Goal: Use online tool/utility: Utilize a website feature to perform a specific function

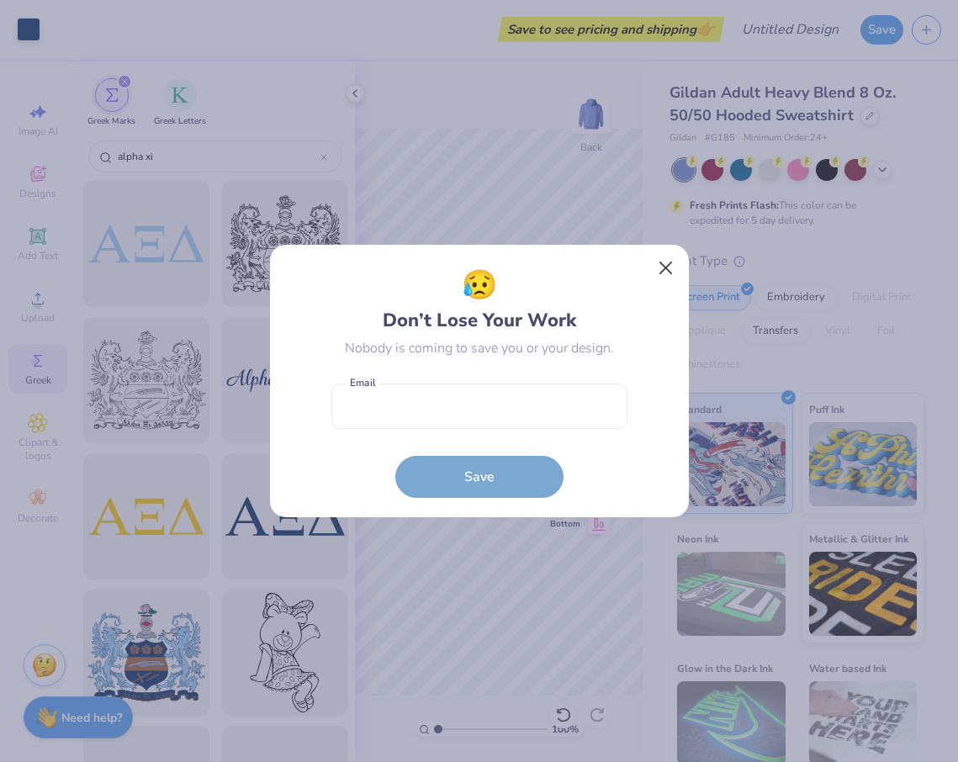
click at [669, 267] on button "Close" at bounding box center [665, 268] width 32 height 32
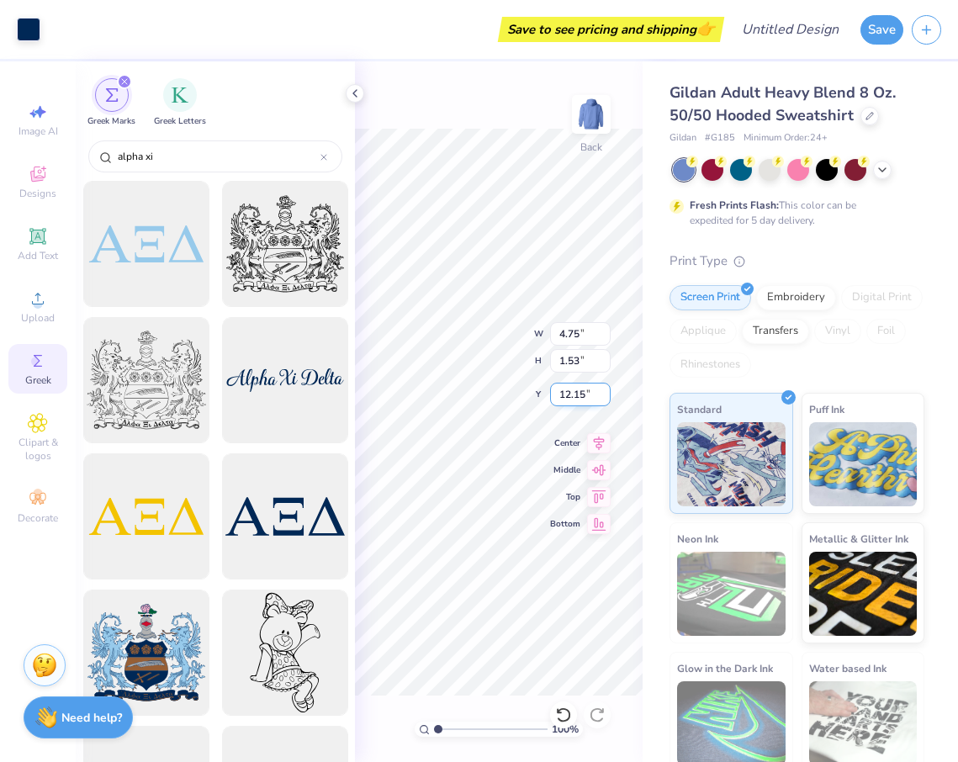
type input "6.09"
click at [556, 344] on div "100 % Back W 4.75 4.75 " H 1.53 1.53 " Y 6.09 6.09 " Center Middle Top Bottom" at bounding box center [499, 411] width 288 height 700
type input "5.76"
type input "1.85"
type input "5.76"
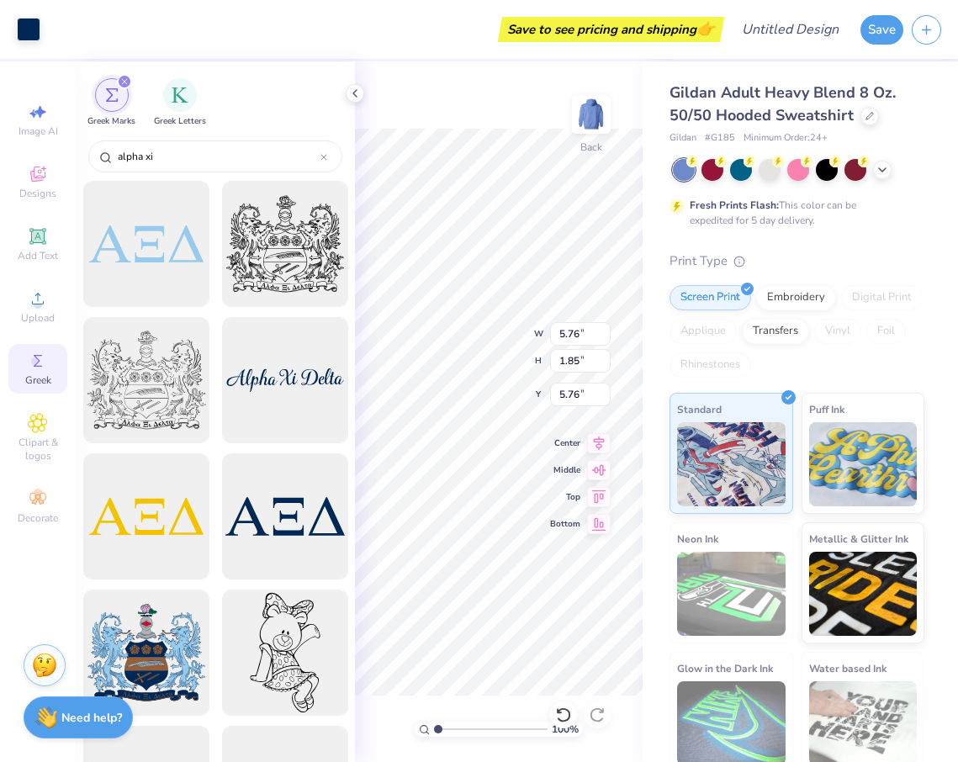
type input "5.40"
click at [552, 351] on div "100 % Back W 5.76 5.76 " H 1.85 1.85 " Y 5.40 5.40 " Center Middle Top Bottom" at bounding box center [499, 411] width 288 height 700
type input "5.24"
type input "1.69"
type input "5.56"
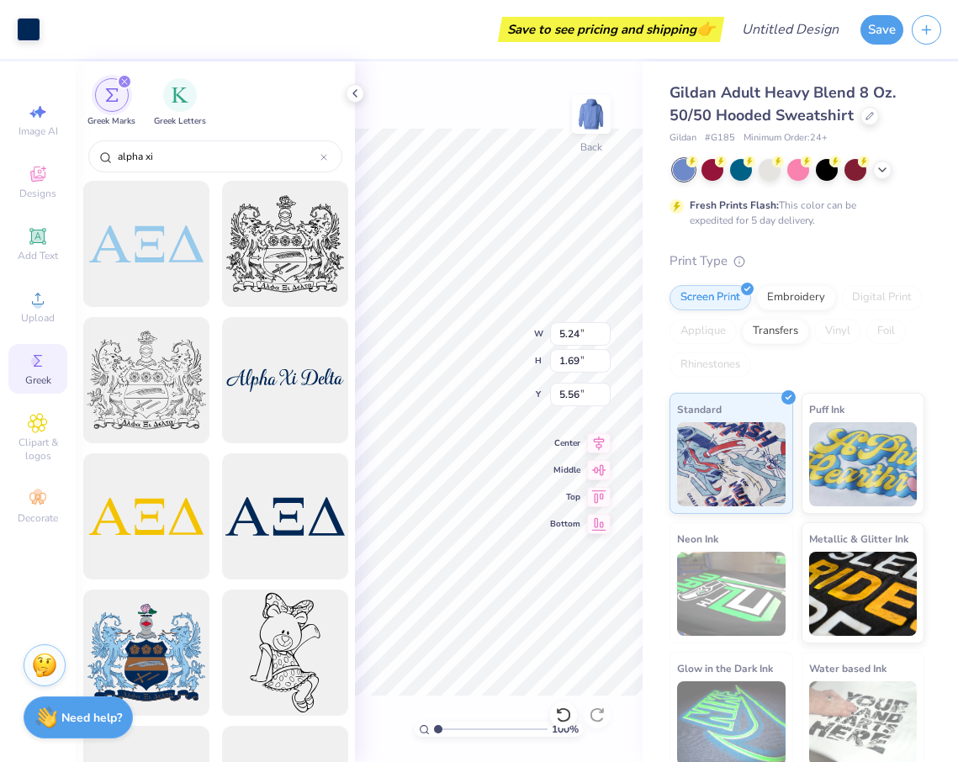
type input "5.98"
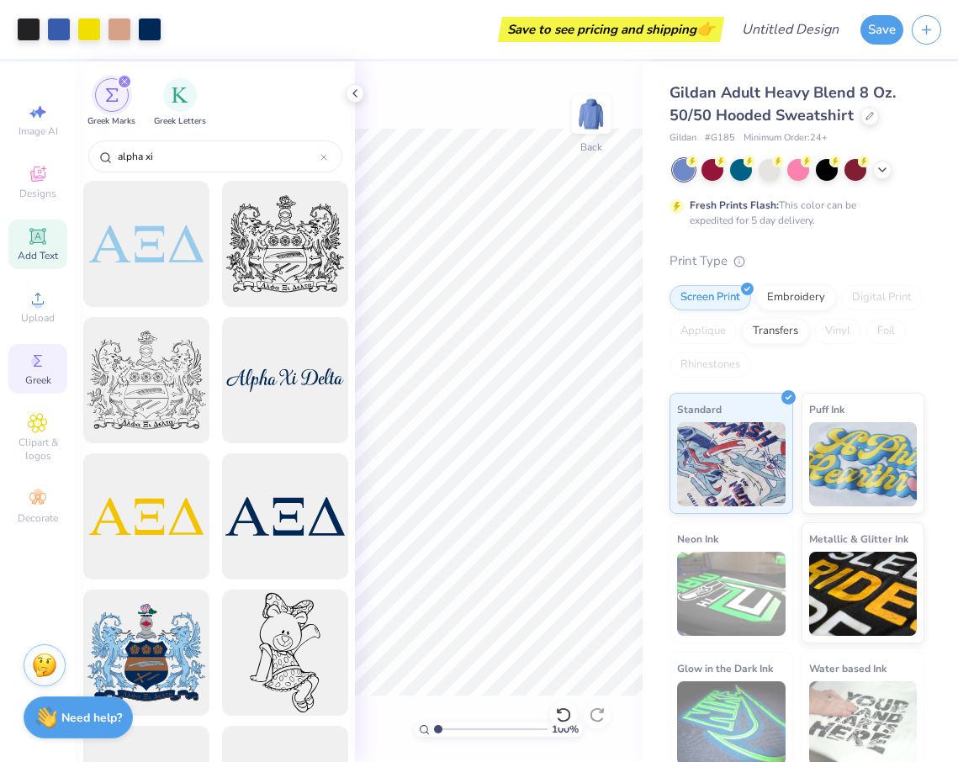
click at [36, 241] on icon at bounding box center [37, 236] width 13 height 13
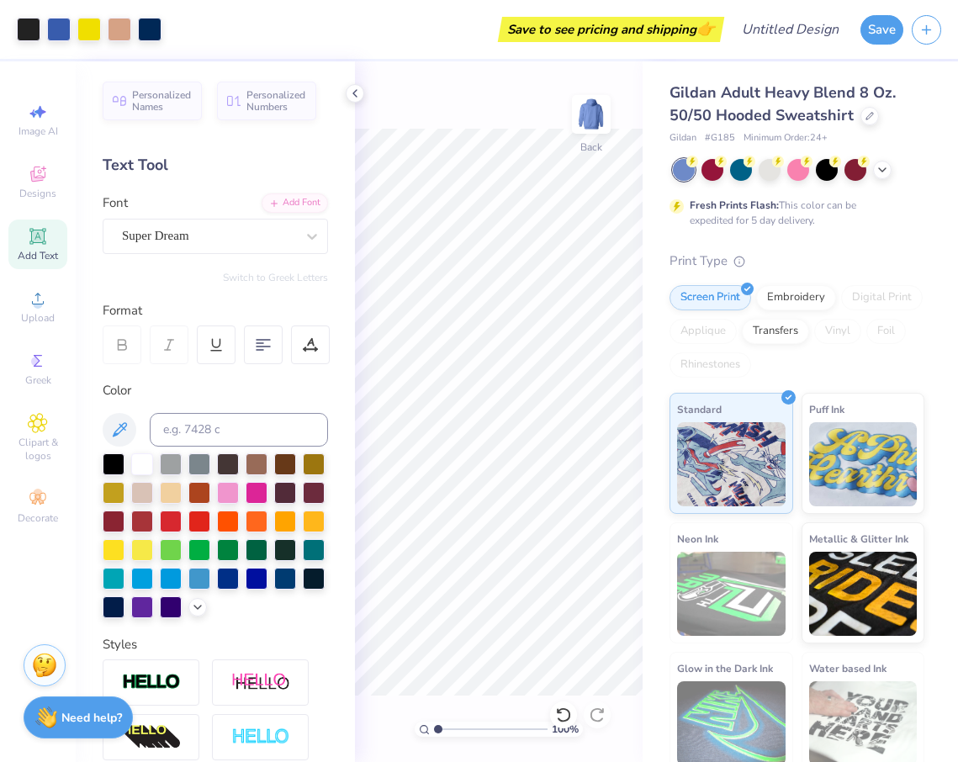
click at [25, 240] on div "Add Text" at bounding box center [37, 244] width 59 height 50
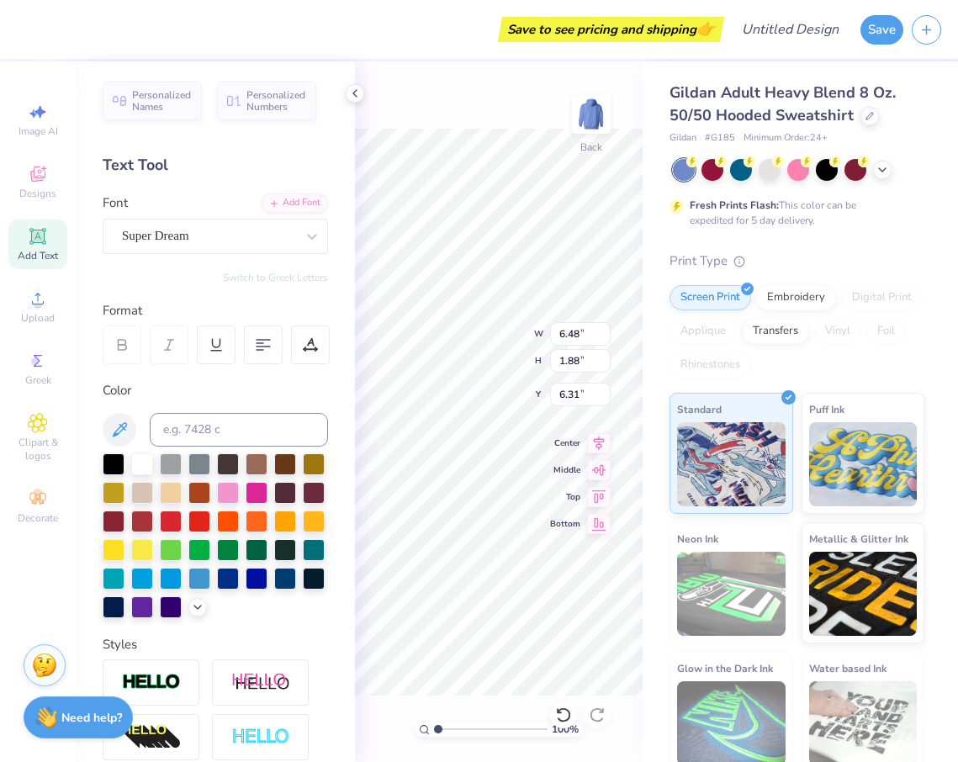
type textarea "T"
type textarea "Bear with me Im an Alpha Xi"
click at [164, 493] on div at bounding box center [171, 491] width 22 height 22
click at [138, 496] on div at bounding box center [142, 491] width 22 height 22
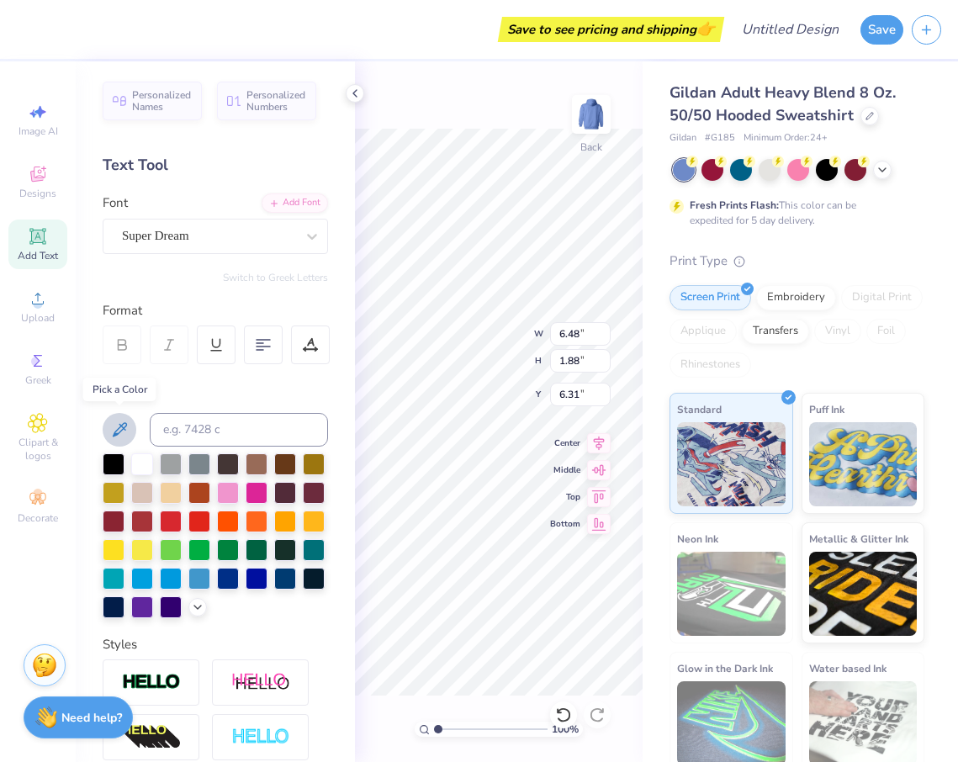
click at [110, 429] on icon at bounding box center [119, 430] width 20 height 20
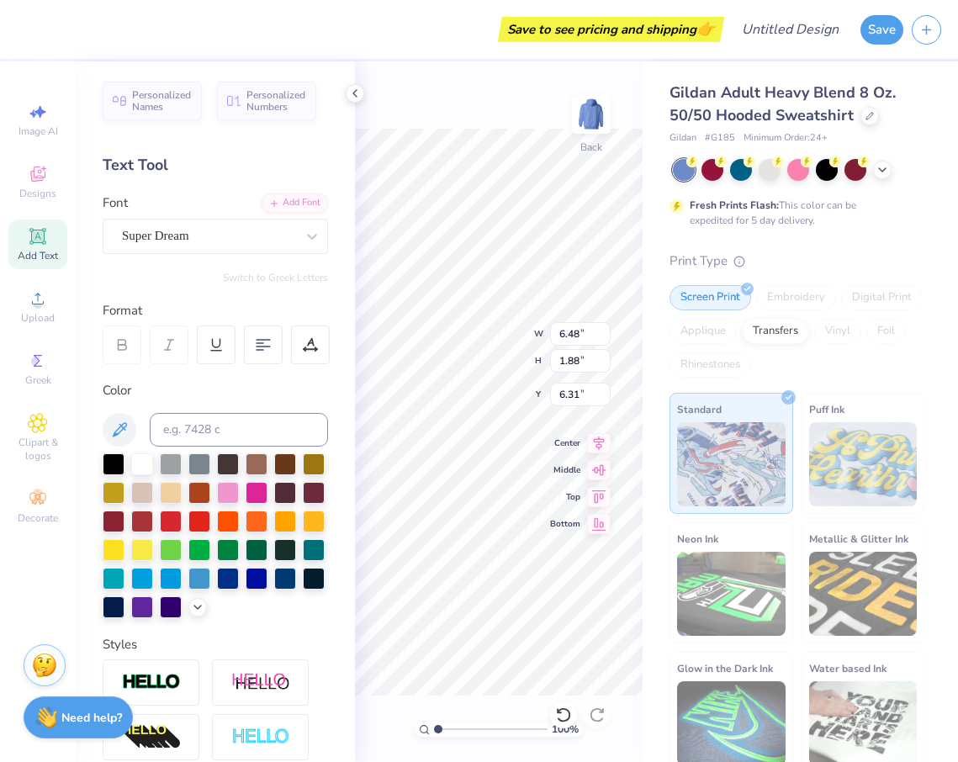
type input "15.47"
type input "5.07"
type input "4.72"
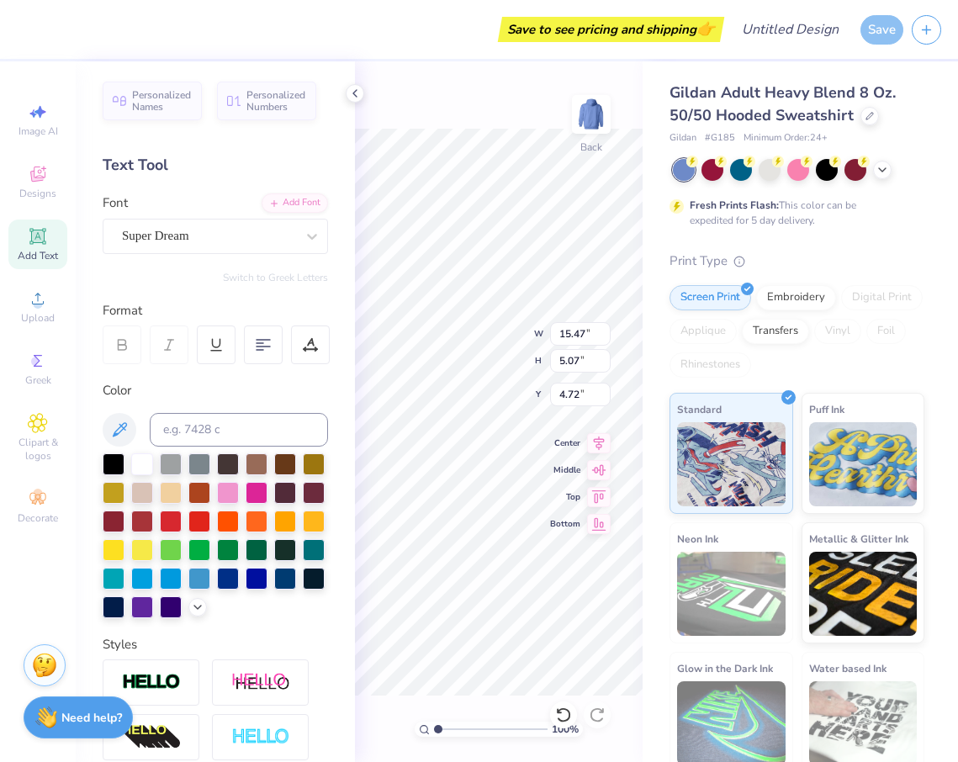
type input "9.06"
type input "2.97"
type input "9.22"
click at [120, 420] on icon at bounding box center [119, 430] width 20 height 20
type input "5.24"
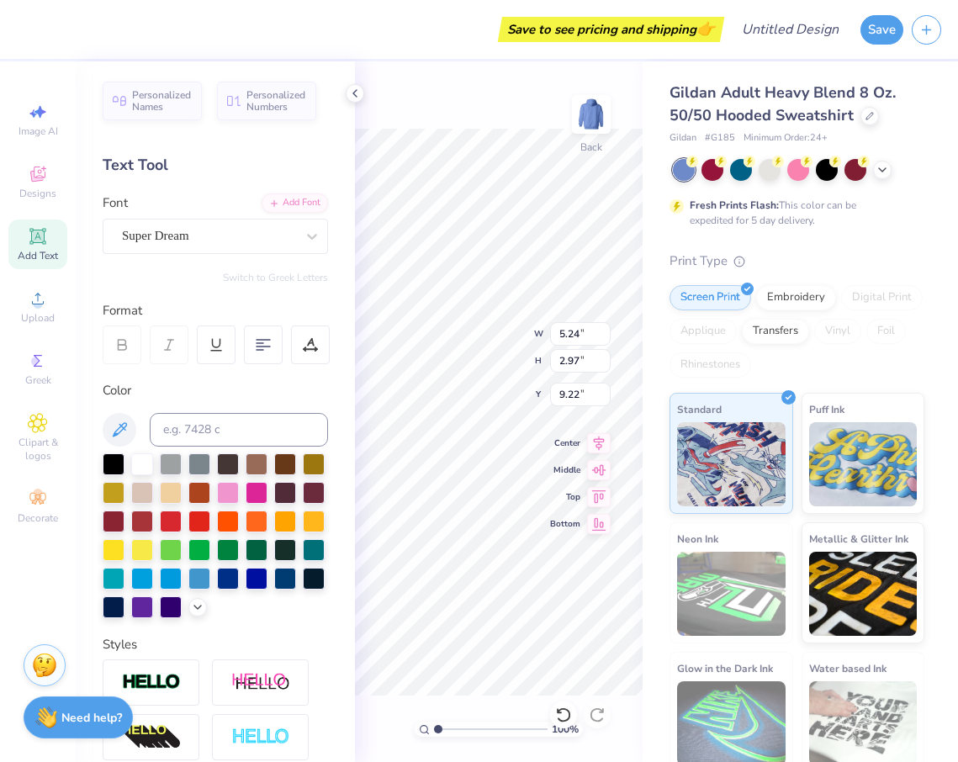
type input "1.69"
type input "0.50"
type input "9.06"
type input "2.97"
type input "3.00"
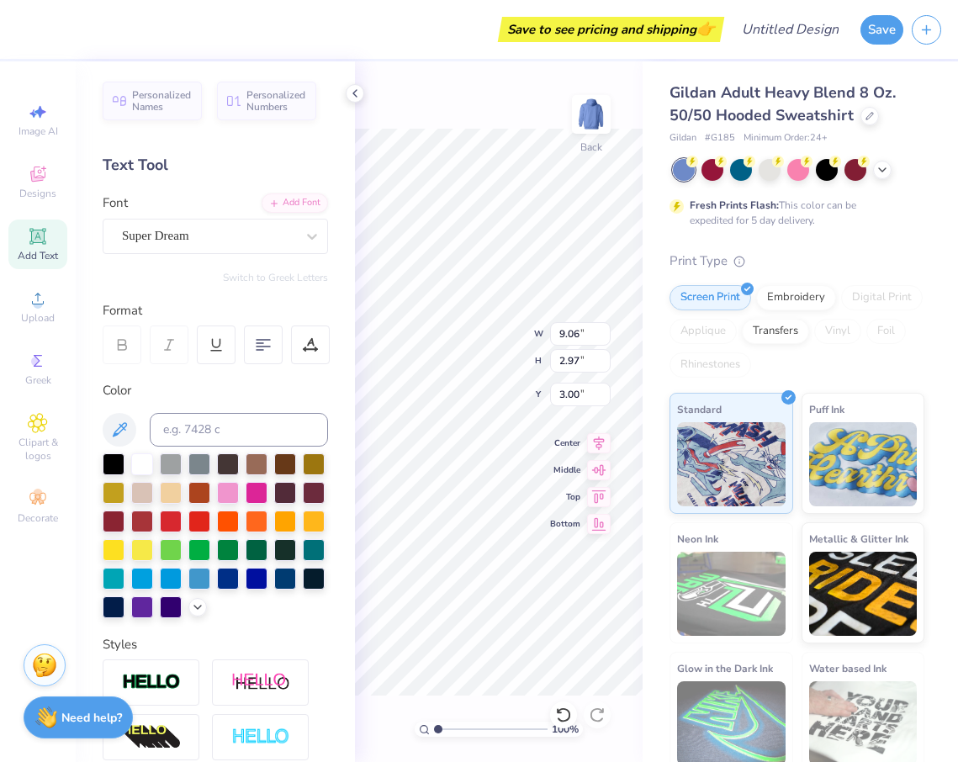
type input "11.21"
type input "3.67"
type input "2.30"
type input "9.71"
type input "3.18"
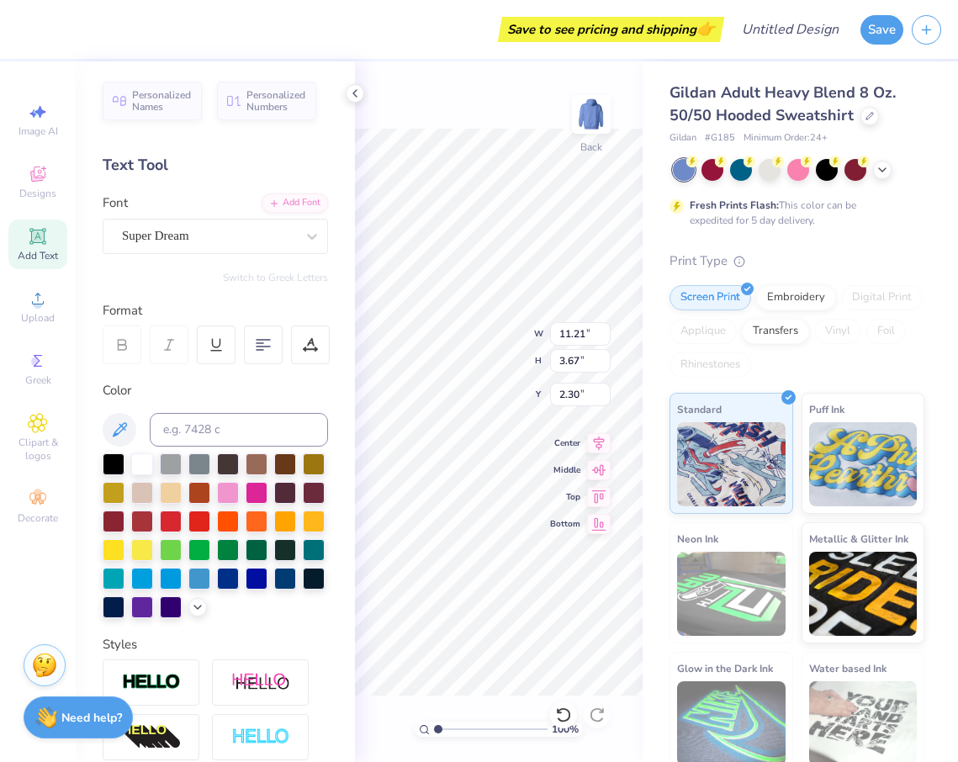
type input "2.79"
type input "7.27"
type input "2.38"
type input "4.46"
type input "9.18"
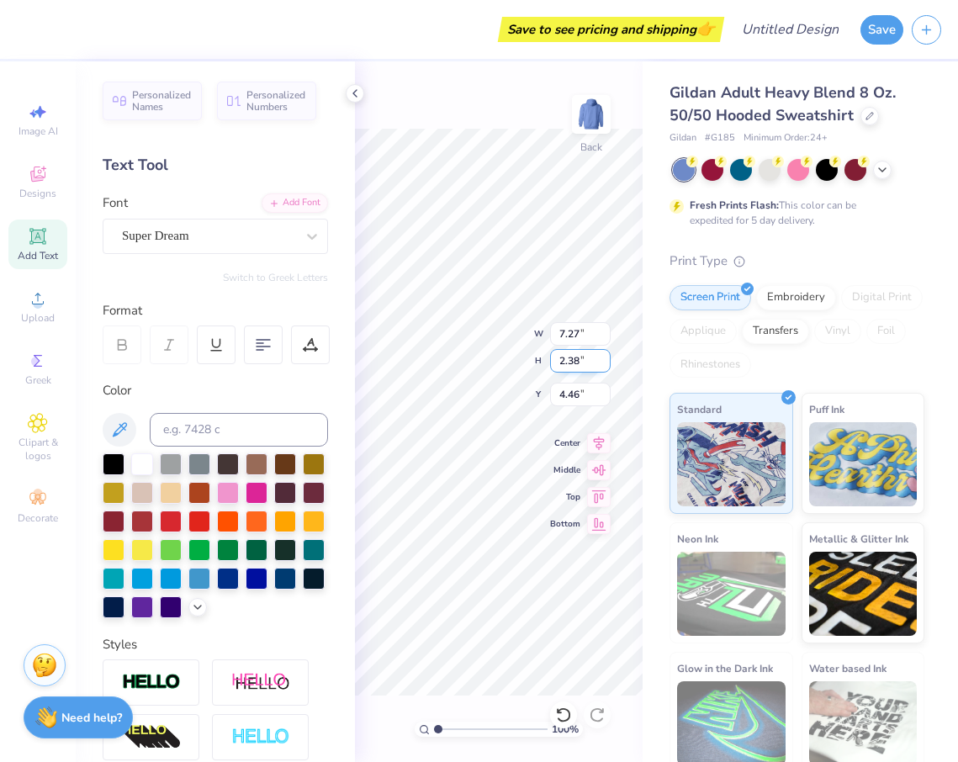
type input "3.01"
type input "3.84"
type input "4.89"
type input "8.35"
type input "5.65"
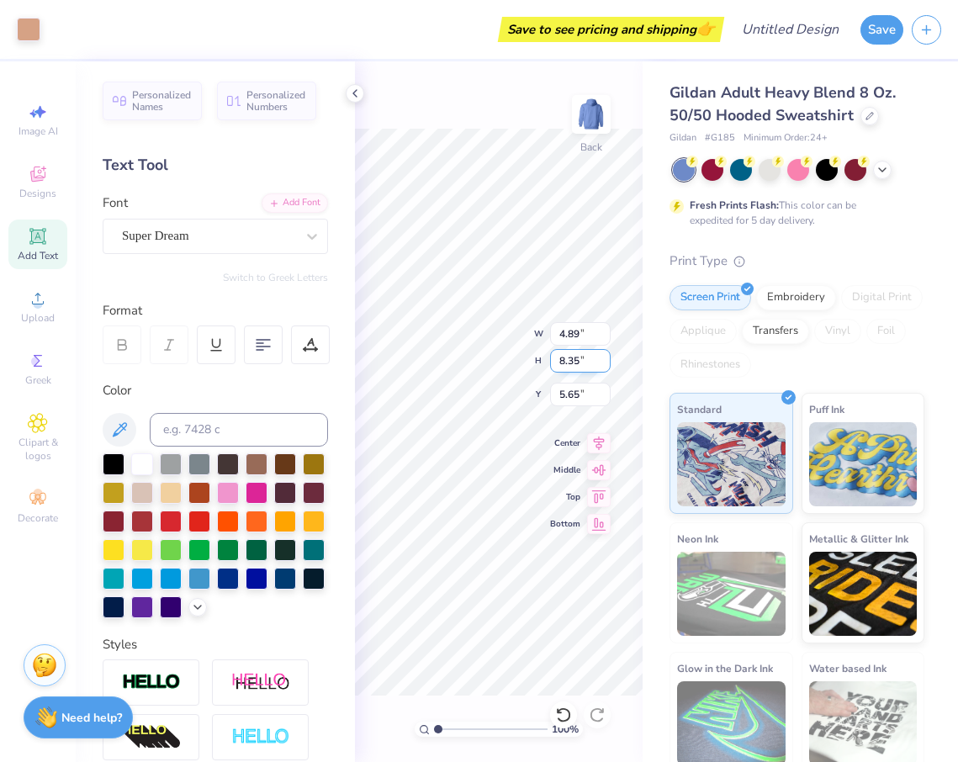
type input "9.18"
type input "3.01"
type input "4.24"
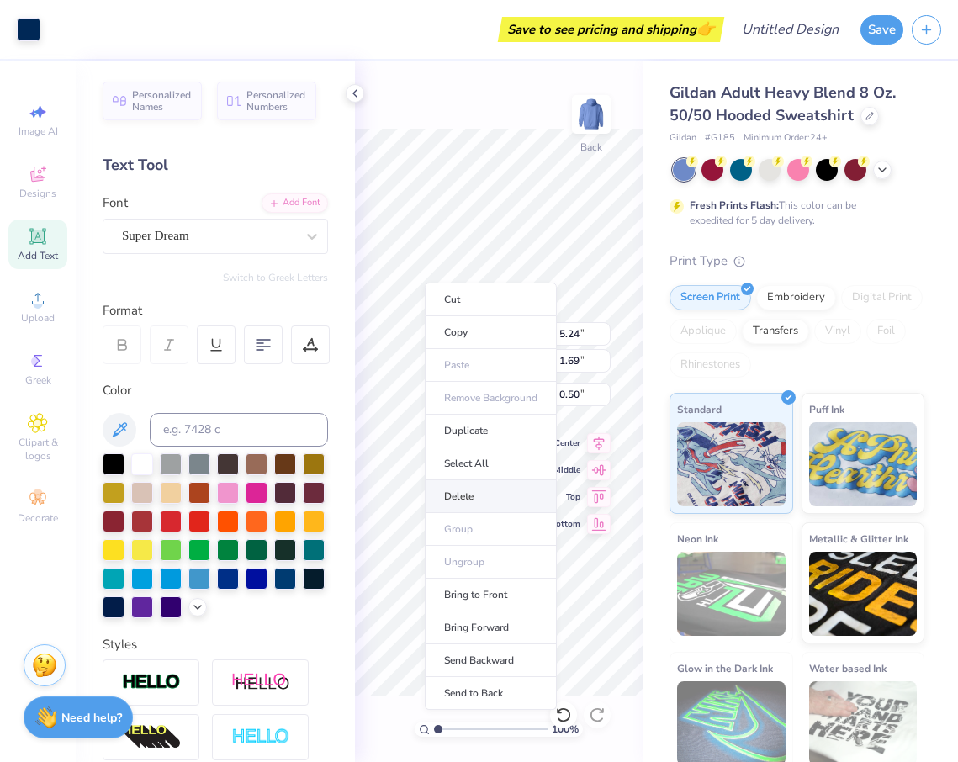
click at [468, 488] on li "Delete" at bounding box center [491, 496] width 132 height 33
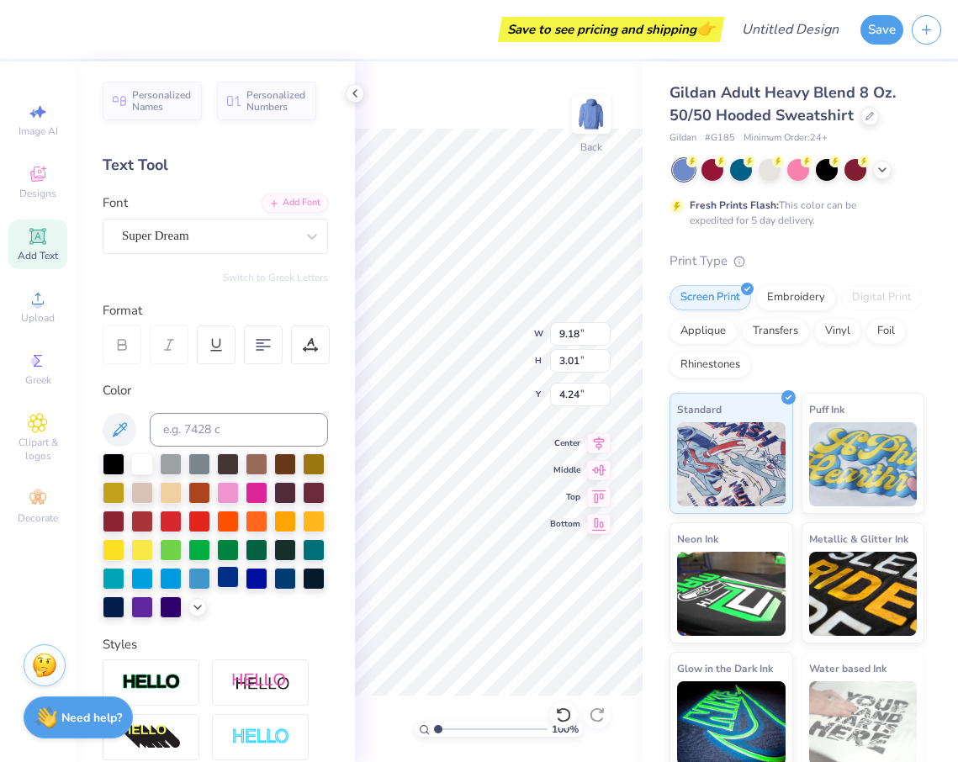
click at [222, 573] on div at bounding box center [228, 577] width 22 height 22
click at [120, 426] on icon at bounding box center [119, 430] width 20 height 20
click at [114, 428] on icon at bounding box center [119, 430] width 20 height 20
type input "9.06"
type input "2.97"
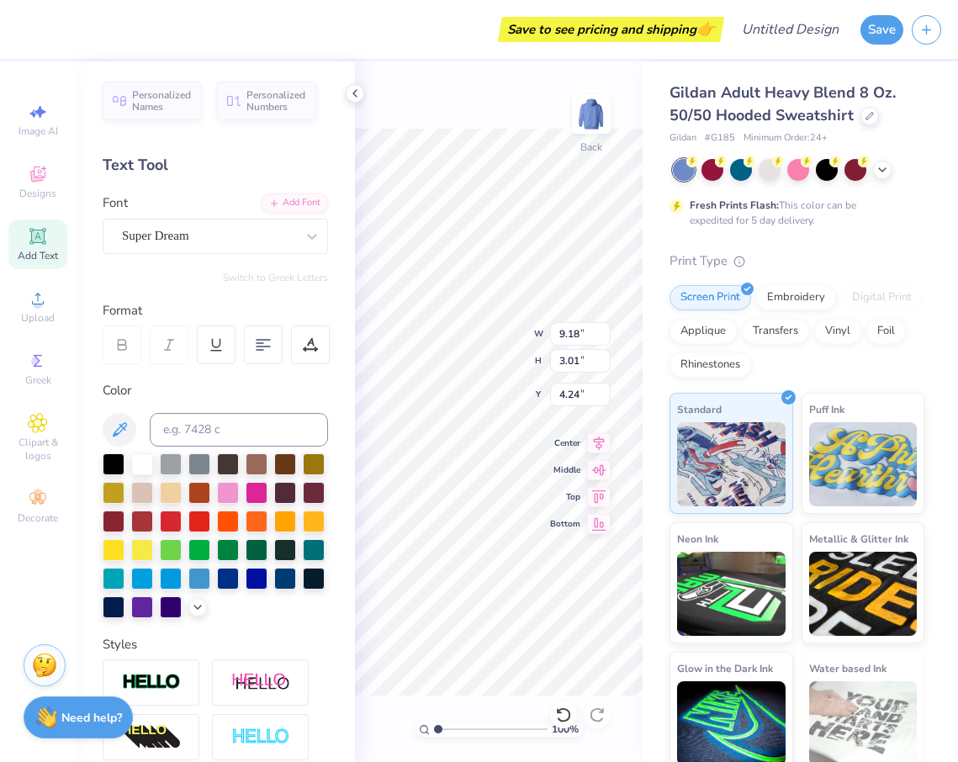
type input "4.28"
type input "4.89"
type input "8.35"
type input "0.89"
type input "2.39"
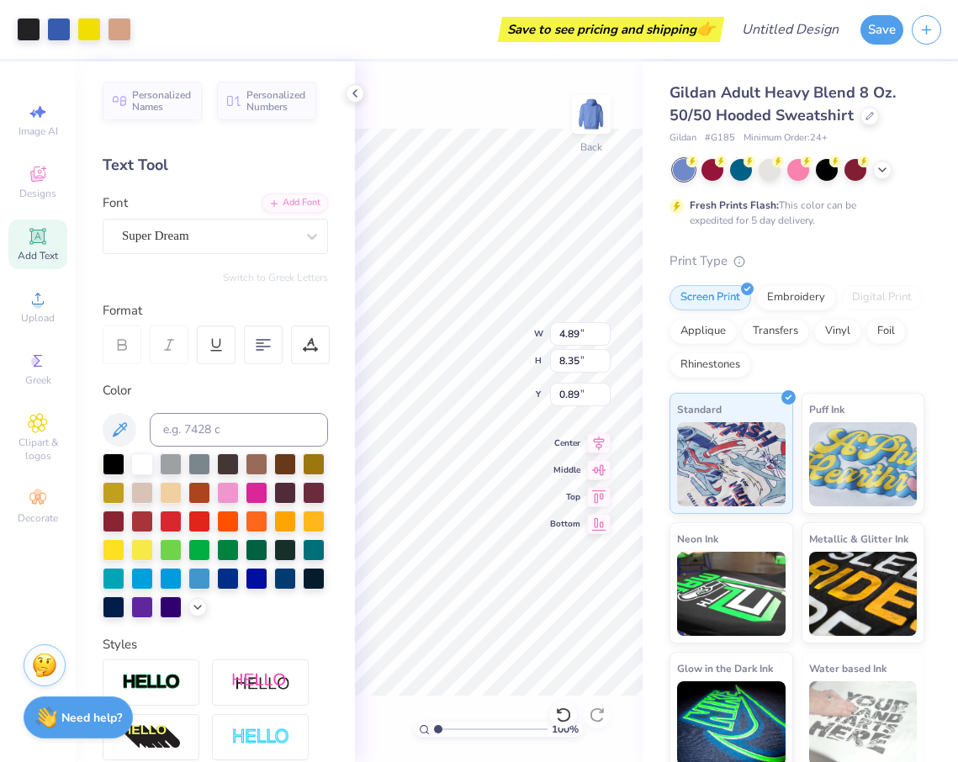
type input "4.09"
type input "4.28"
type input "3.10"
type input "5.29"
type input "1.64"
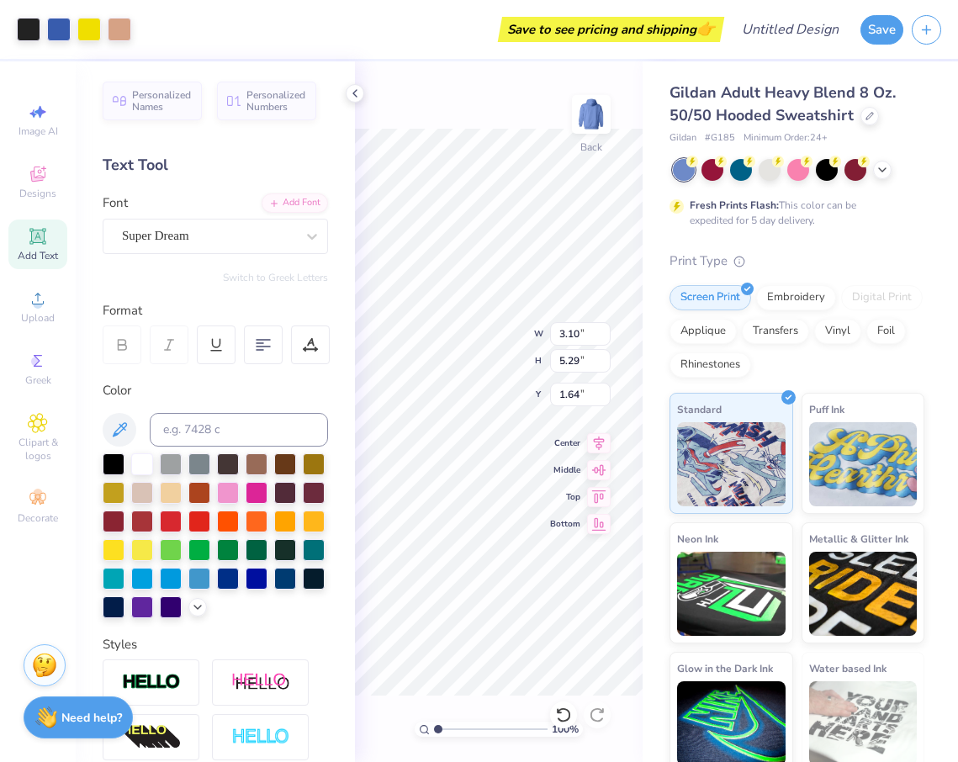
type input "9.06"
type input "2.97"
type input "2.19"
type input "3.10"
type input "5.29"
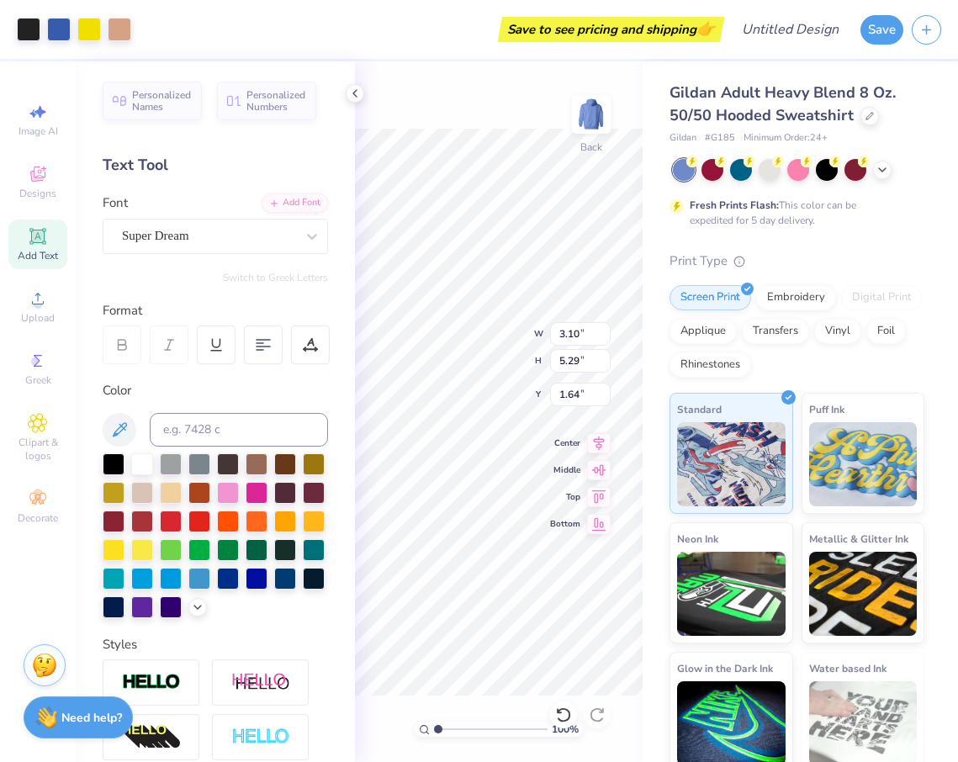
type input "5.16"
type input "9.06"
type input "2.97"
type input "5.77"
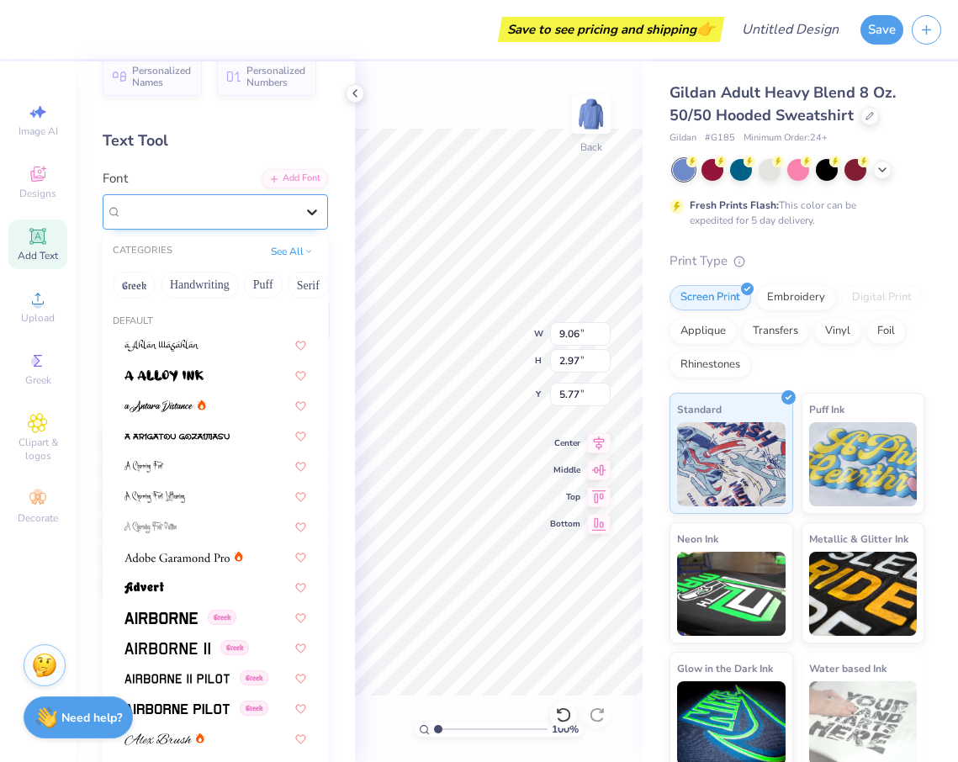
click at [305, 218] on icon at bounding box center [311, 211] width 17 height 17
click at [187, 559] on img at bounding box center [176, 557] width 105 height 12
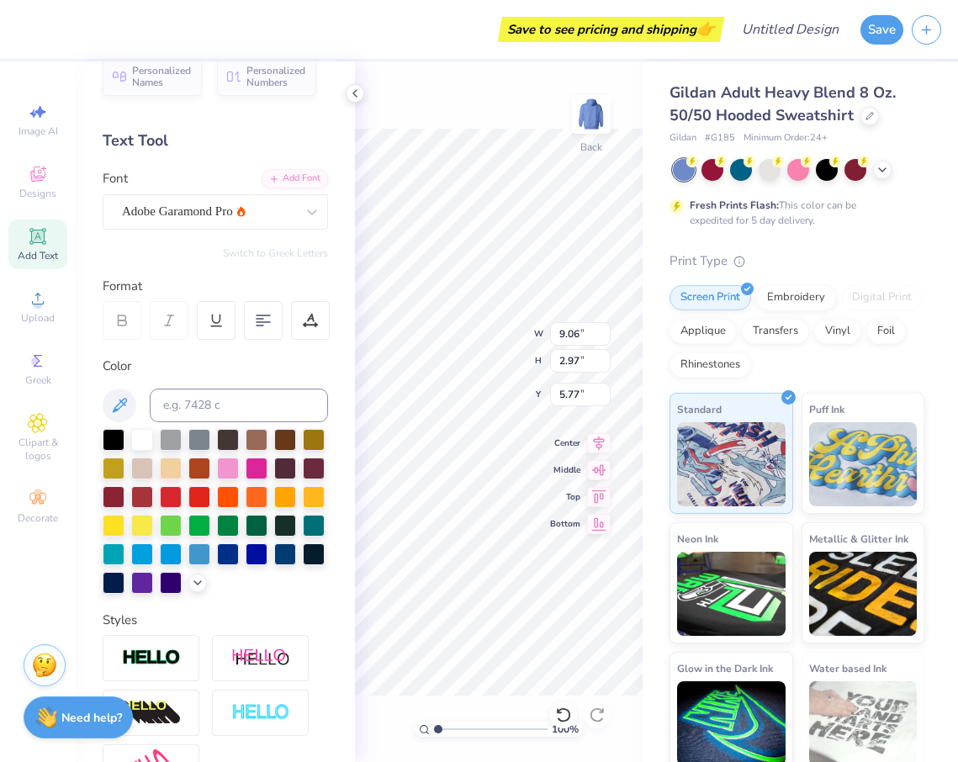
type input "8.27"
type input "3.03"
type input "5.74"
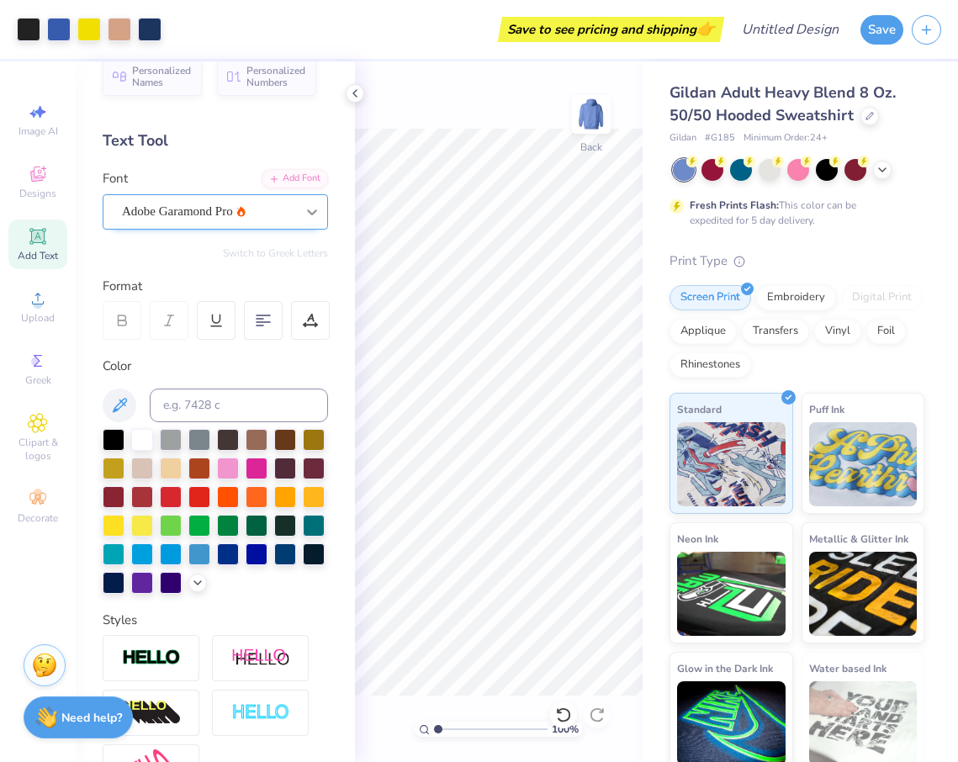
click at [305, 214] on icon at bounding box center [311, 211] width 17 height 17
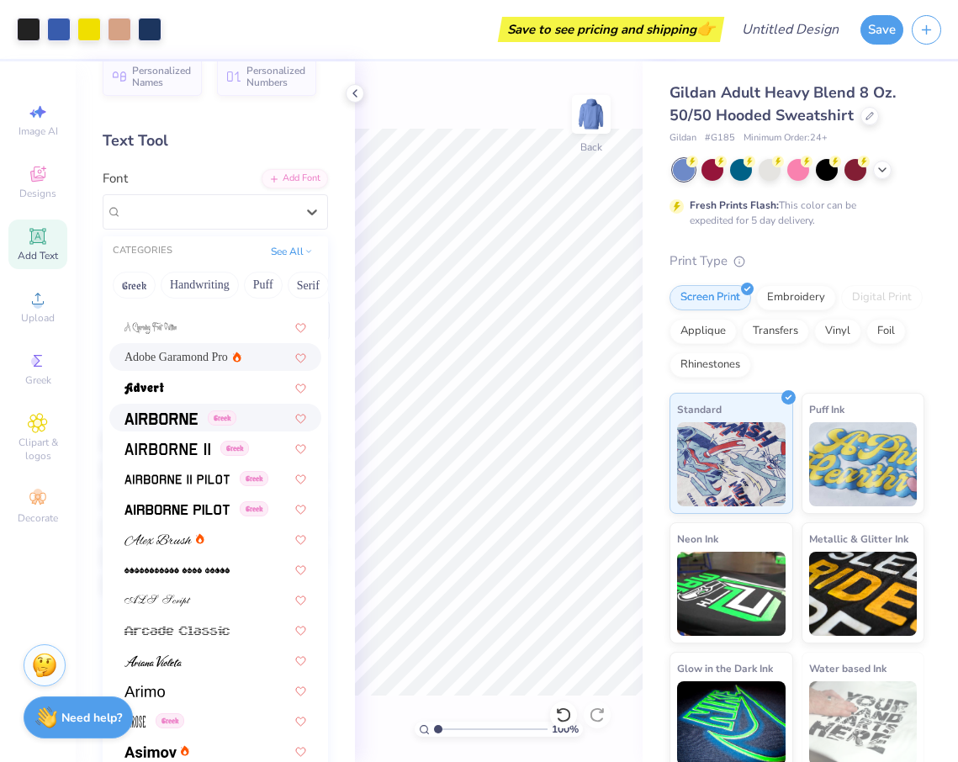
scroll to position [201, 0]
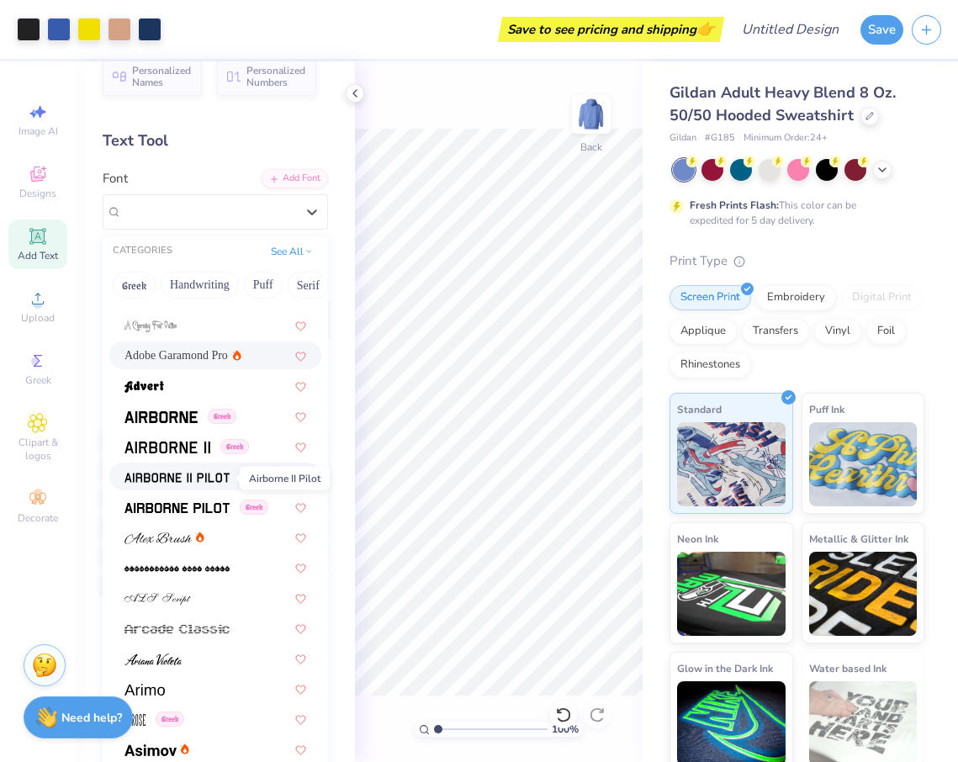
click at [184, 483] on img at bounding box center [176, 478] width 105 height 12
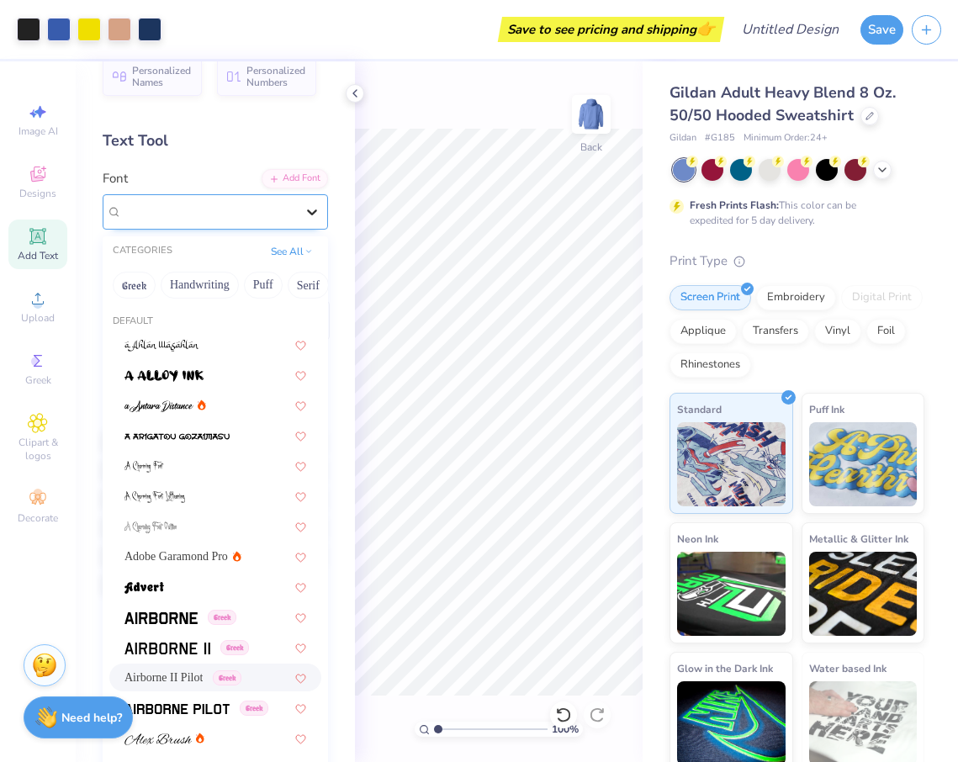
click at [307, 210] on icon at bounding box center [311, 211] width 17 height 17
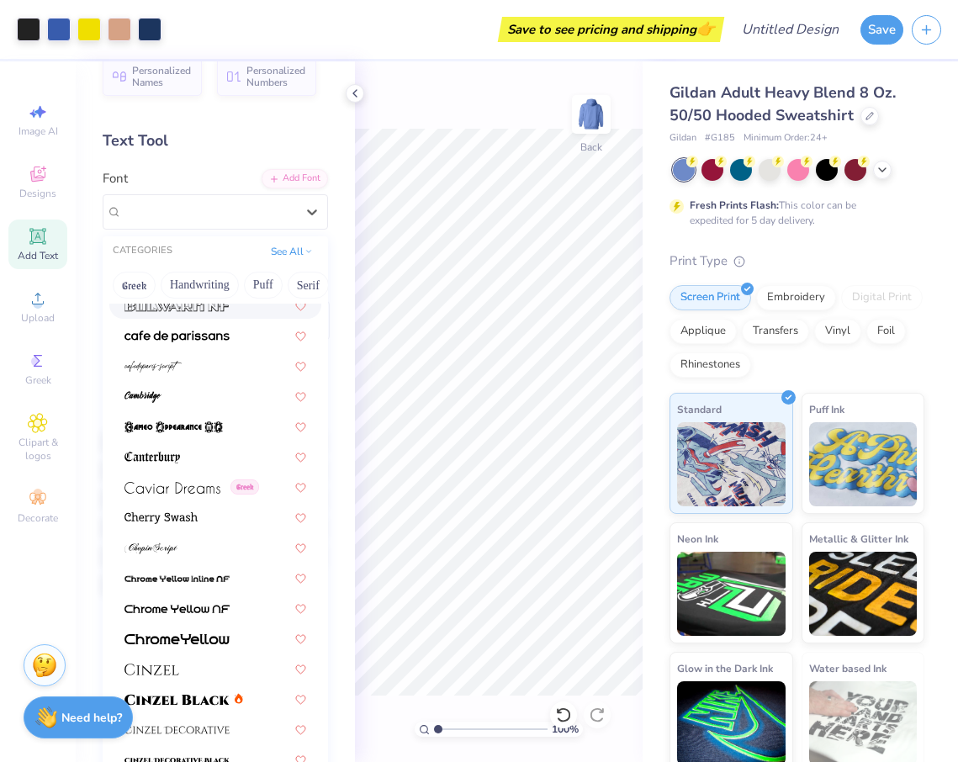
scroll to position [1680, 0]
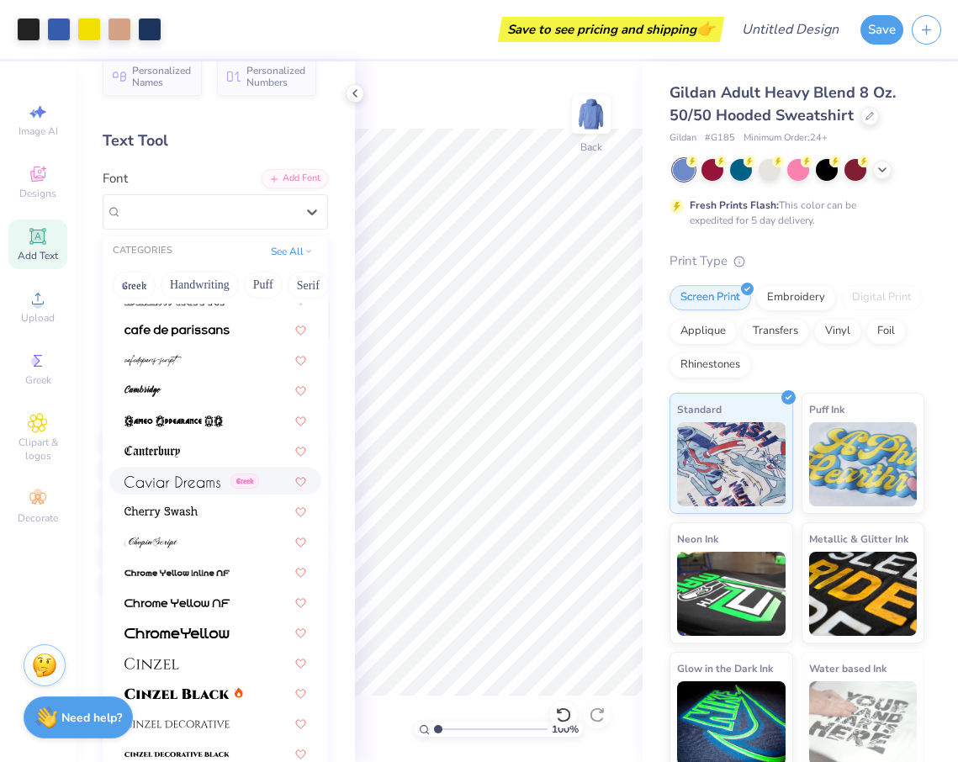
click at [202, 484] on img at bounding box center [172, 482] width 96 height 12
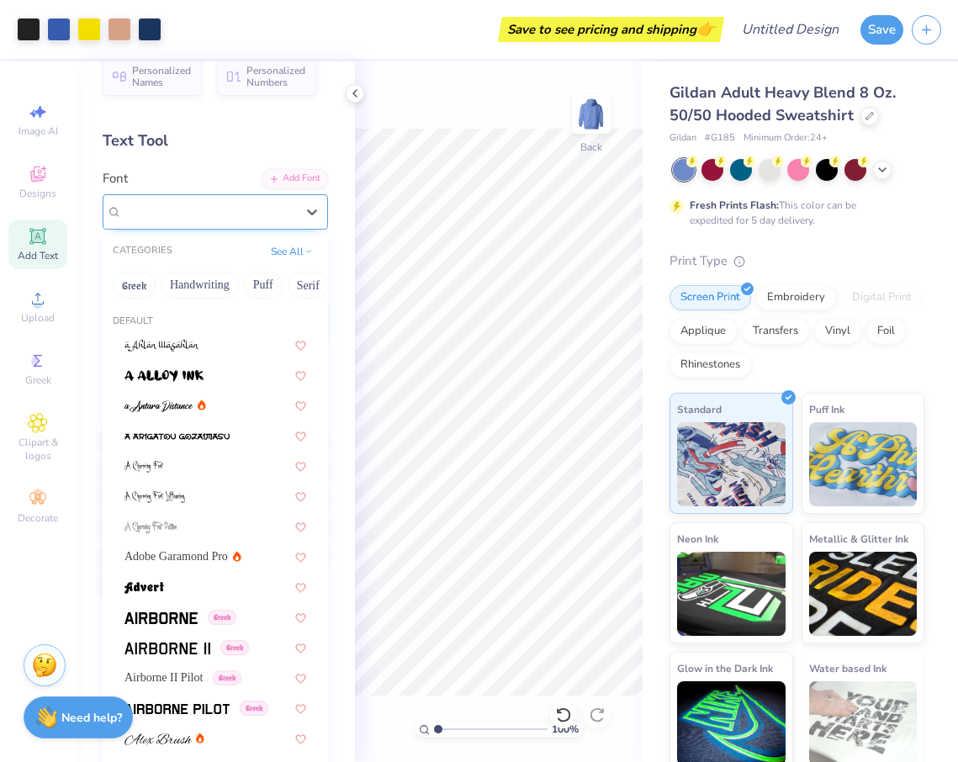
click at [192, 209] on span "Caviar Dreams" at bounding box center [160, 211] width 76 height 19
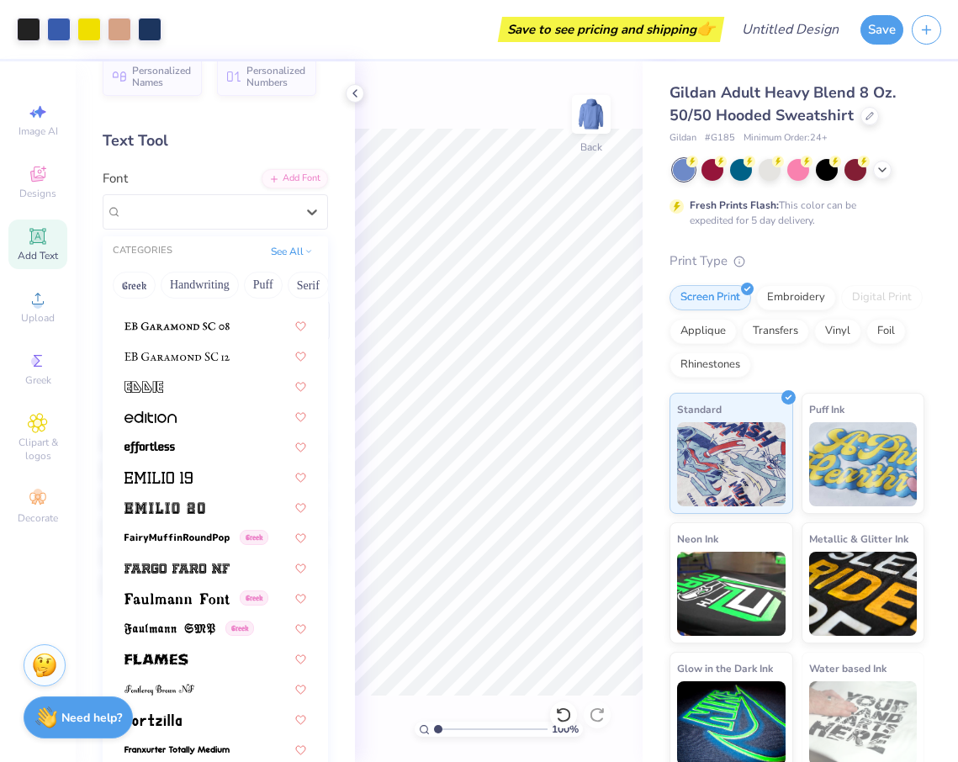
scroll to position [3302, 0]
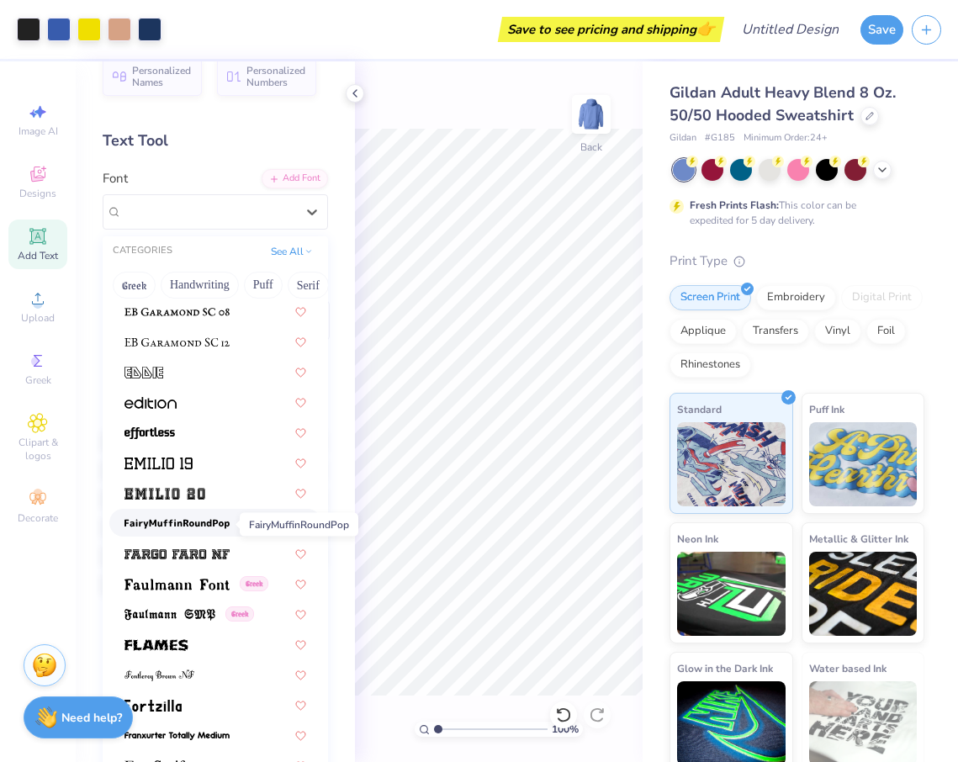
click at [203, 530] on img at bounding box center [176, 524] width 105 height 12
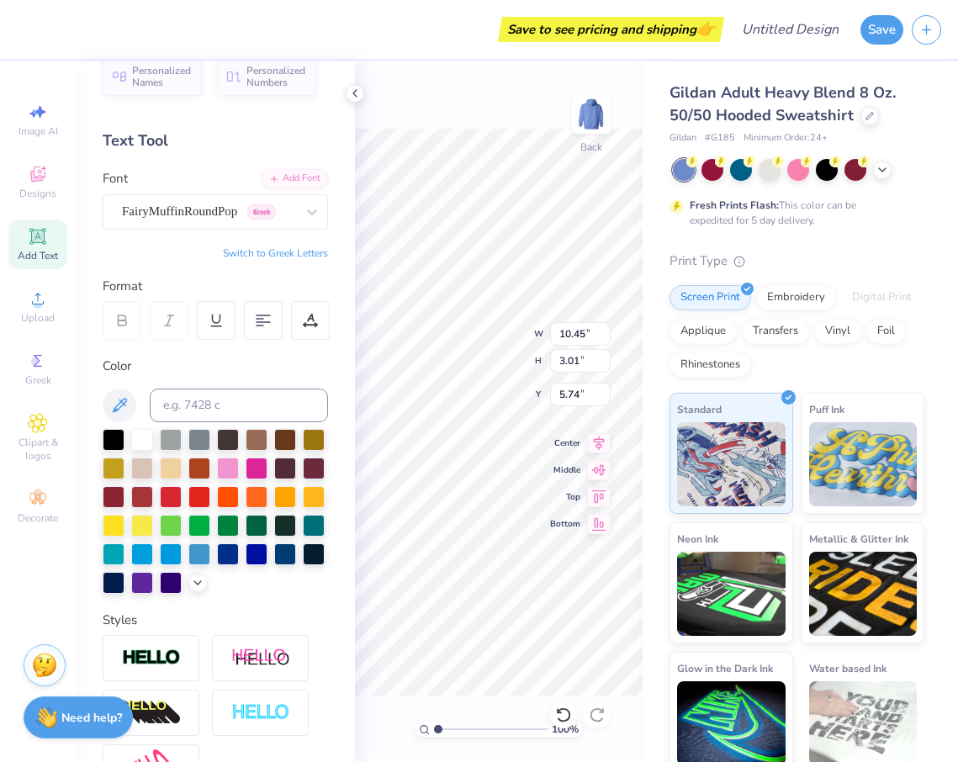
type input "4.24"
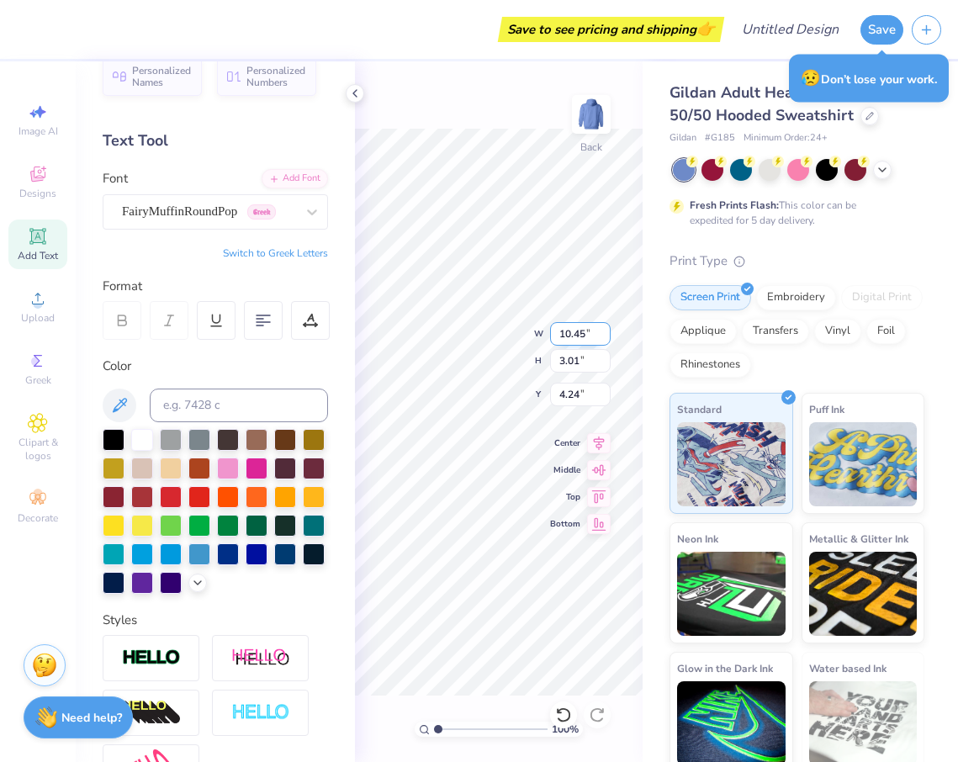
scroll to position [0, 3]
type textarea "Bear with m,e Im an Alpha Xi"
type textarea "Bear with ,,e Im an Alpha Xi"
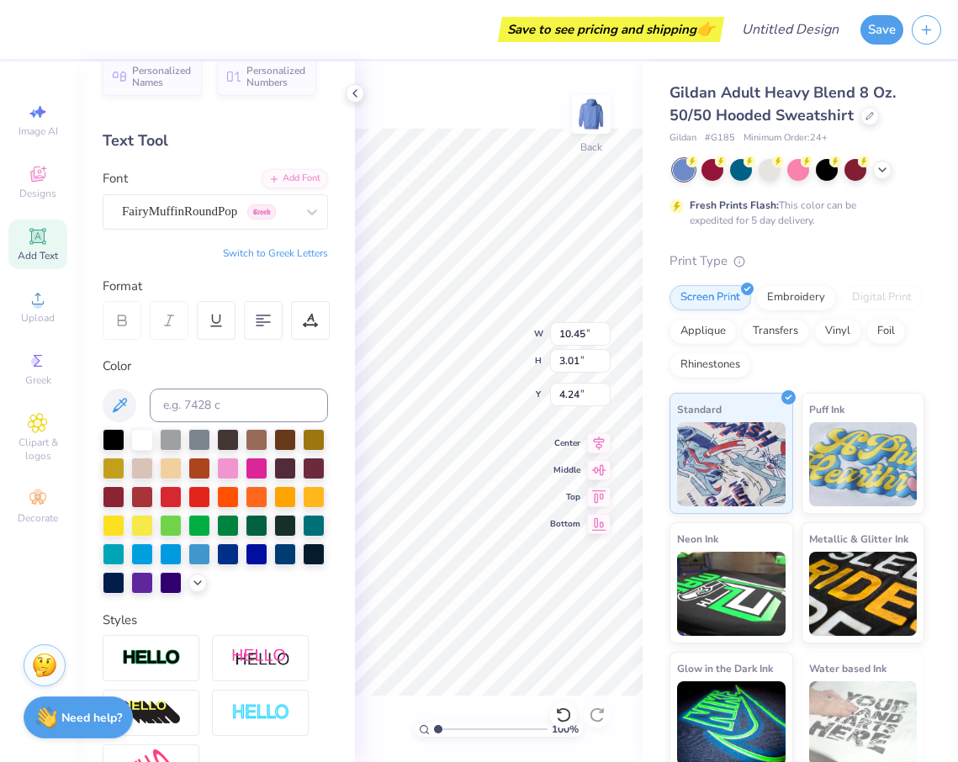
type textarea "Bear with me, Im an Alpha Xi"
type input "3.65"
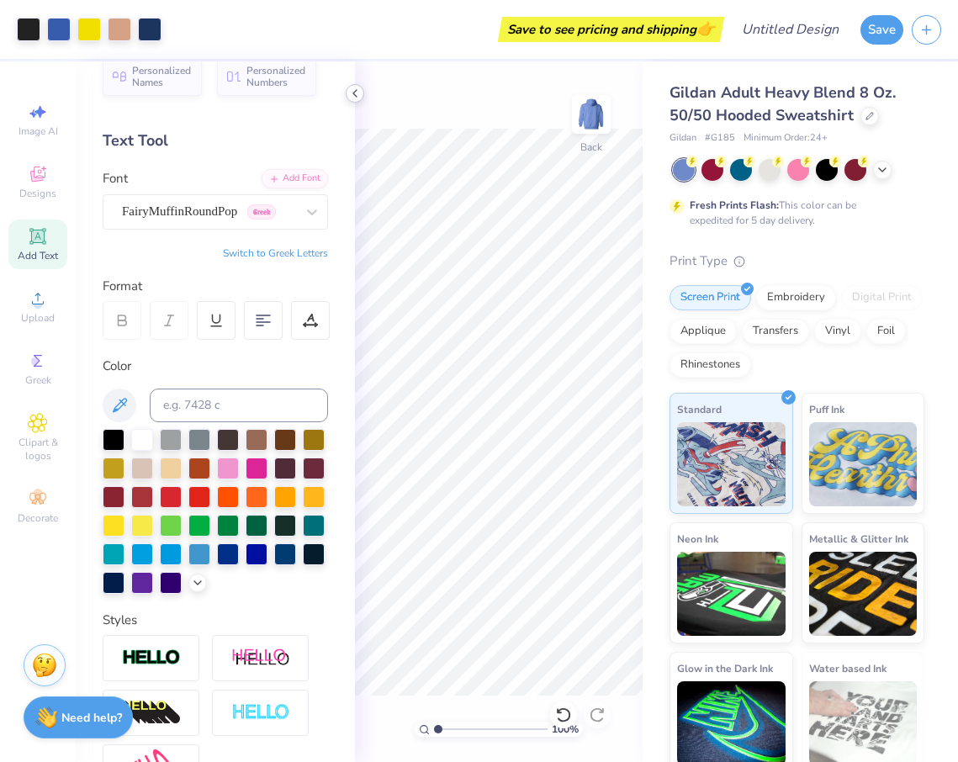
click at [352, 87] on icon at bounding box center [354, 93] width 13 height 13
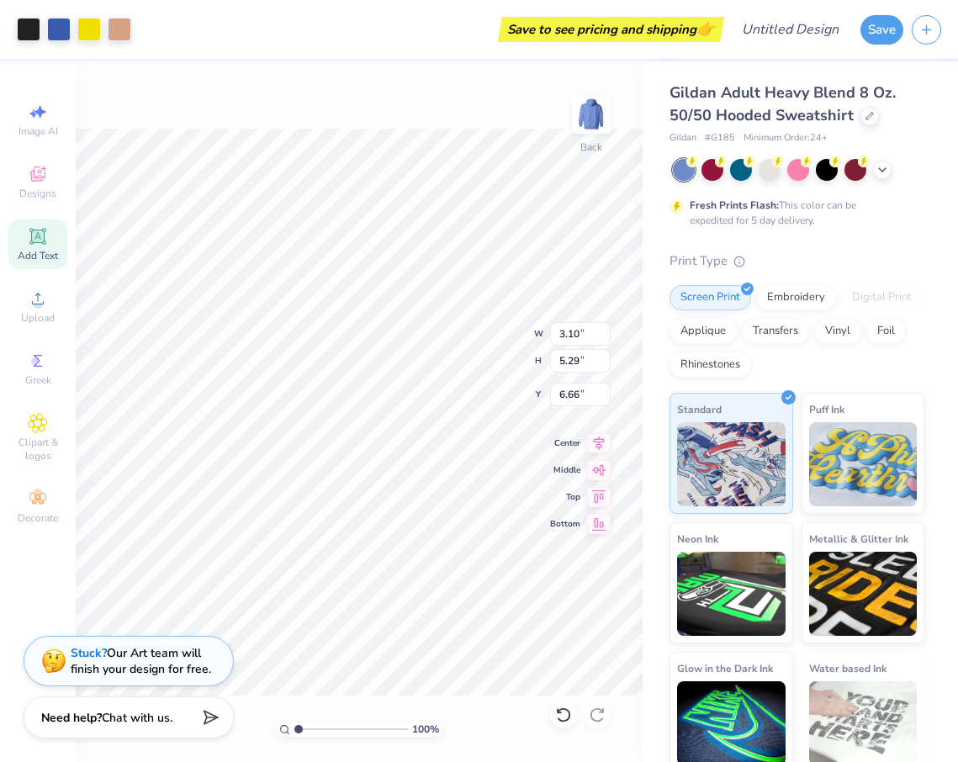
type input "2.52"
click at [40, 367] on icon at bounding box center [38, 361] width 20 height 20
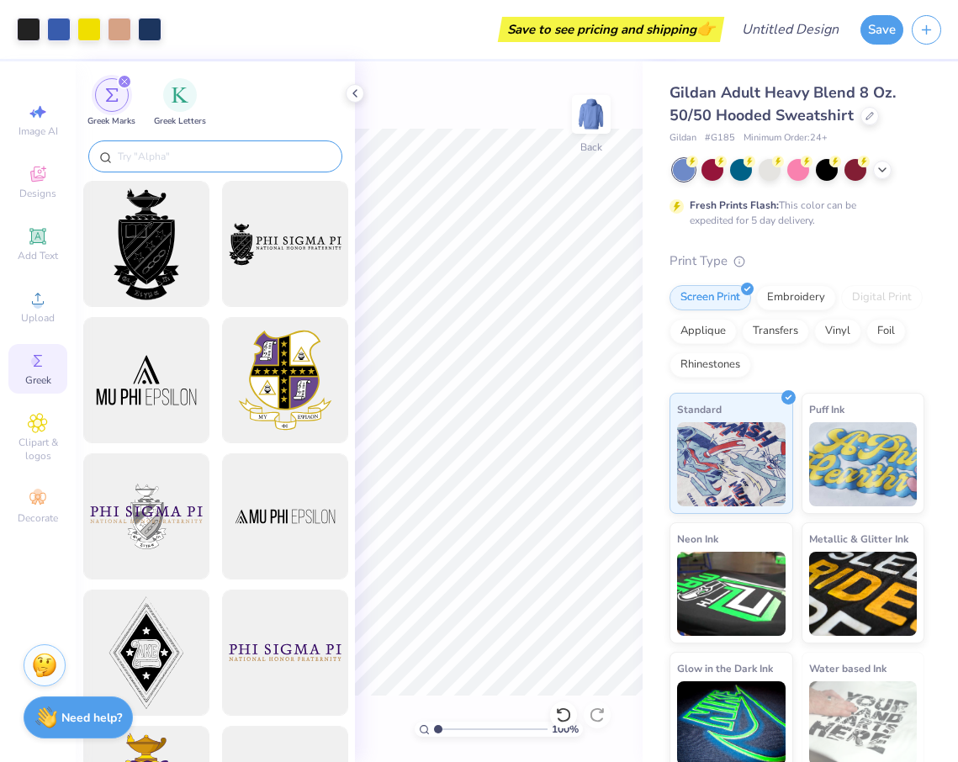
click at [163, 155] on input "text" at bounding box center [223, 156] width 215 height 17
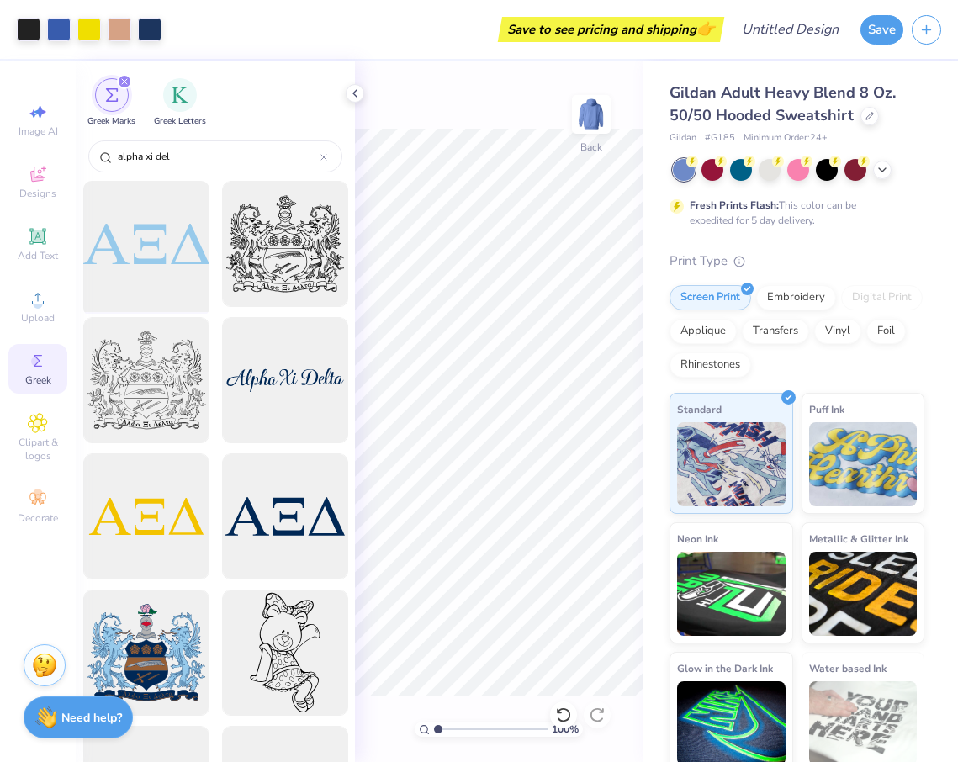
type input "alpha xi del"
click at [135, 257] on div at bounding box center [146, 244] width 139 height 139
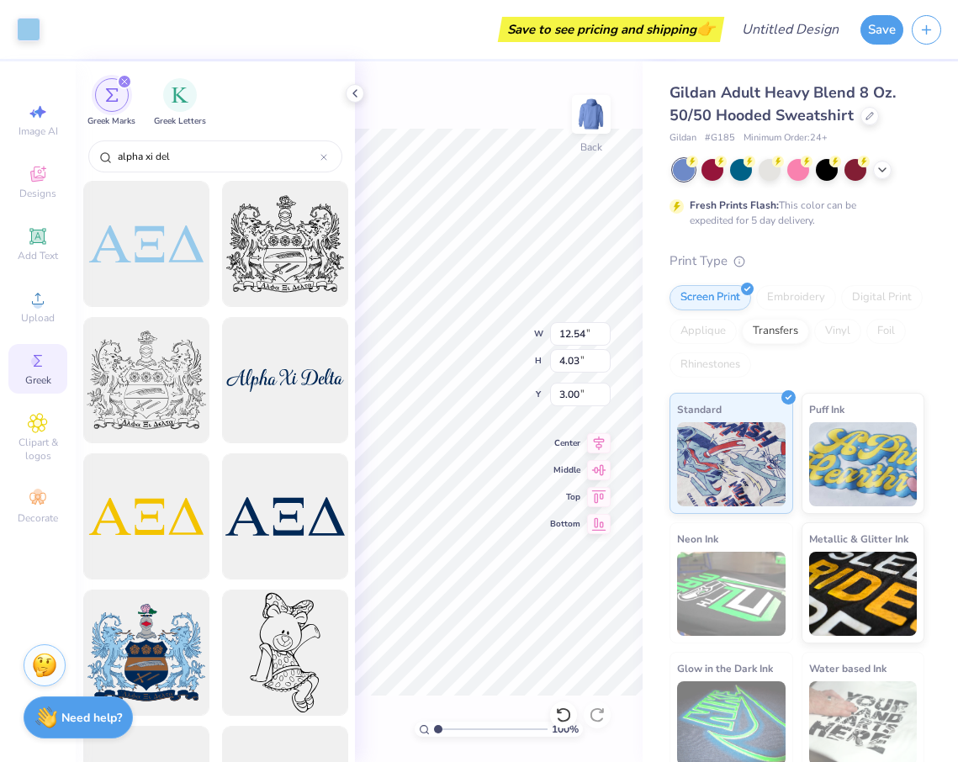
type input "12.54"
type input "4.03"
click at [355, 89] on icon at bounding box center [354, 93] width 13 height 13
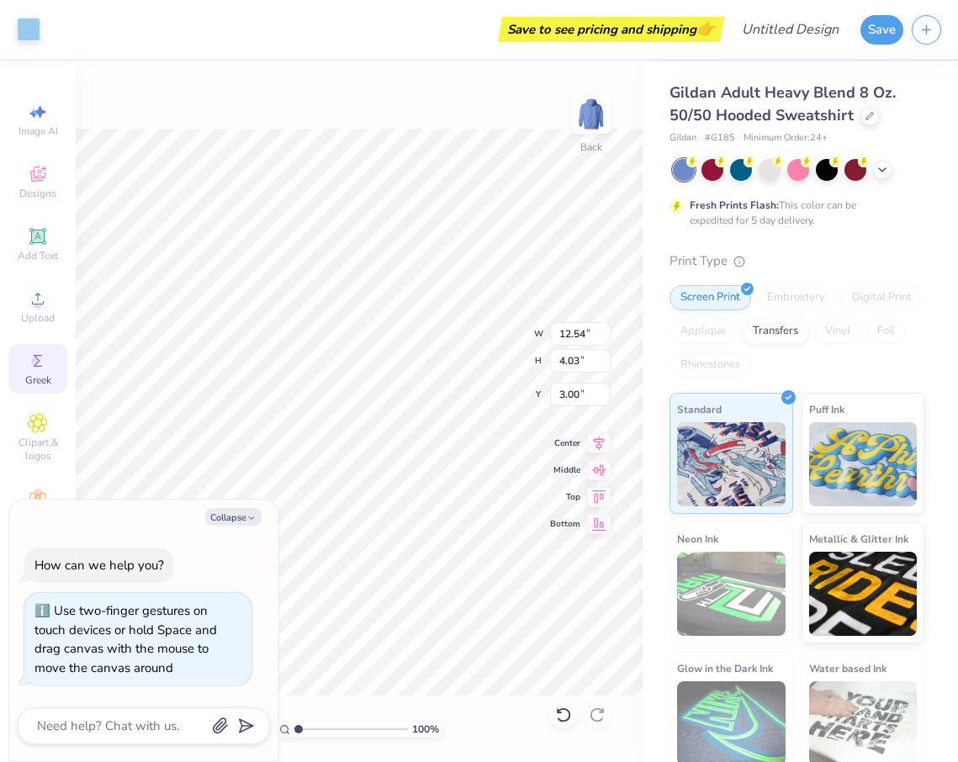
drag, startPoint x: 298, startPoint y: 725, endPoint x: 256, endPoint y: 731, distance: 41.7
type input "1"
click at [256, 731] on body "Art colors Save to see pricing and shipping 👉 Design Title Save Image AI Design…" at bounding box center [479, 381] width 958 height 762
type textarea "x"
type input "12.11"
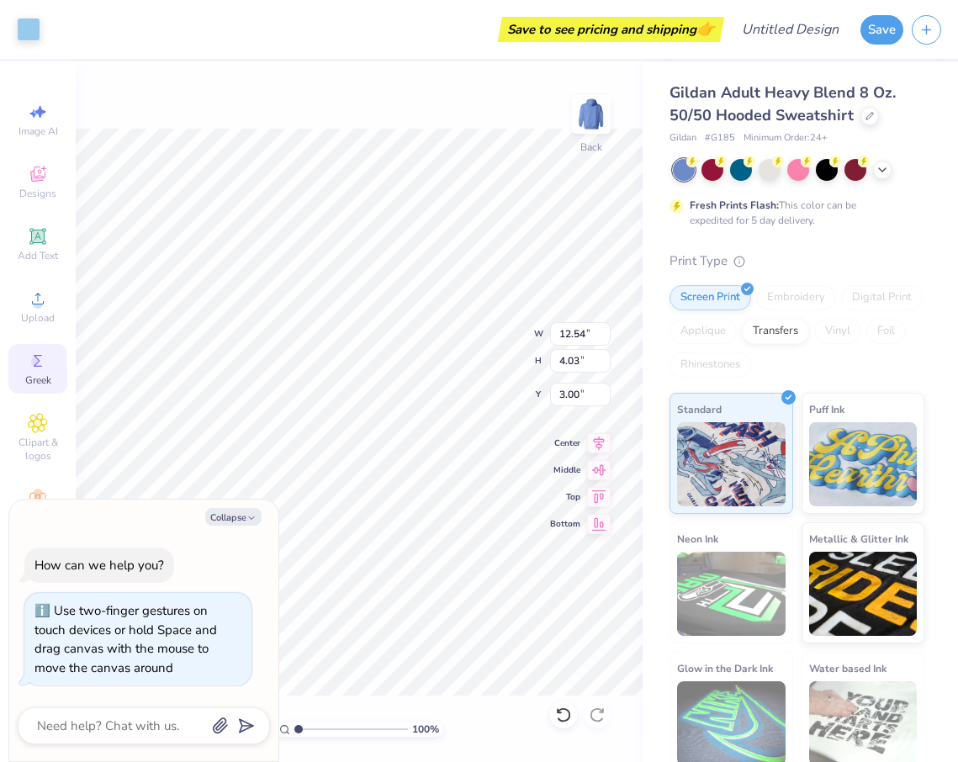
type input "3.89"
type input "3.14"
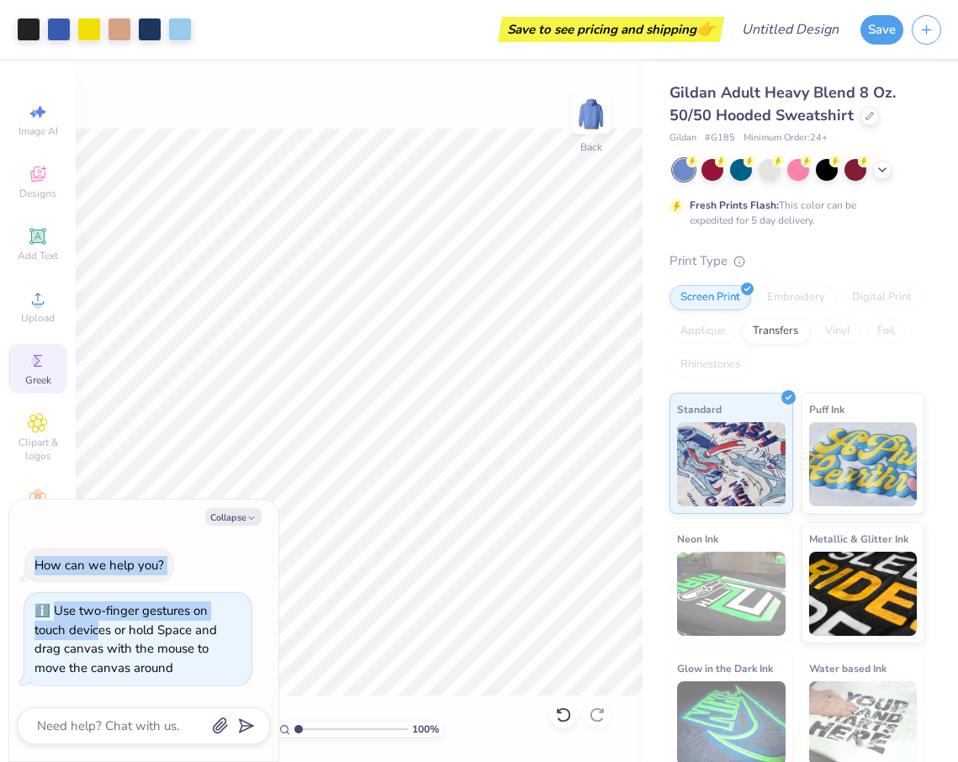
drag, startPoint x: 149, startPoint y: 516, endPoint x: 93, endPoint y: 631, distance: 127.1
click at [93, 631] on div "Collapse How can we help you? Use two-finger gestures on touch devices or hold …" at bounding box center [143, 630] width 269 height 262
click at [252, 525] on button "Collapse" at bounding box center [233, 517] width 56 height 18
type textarea "x"
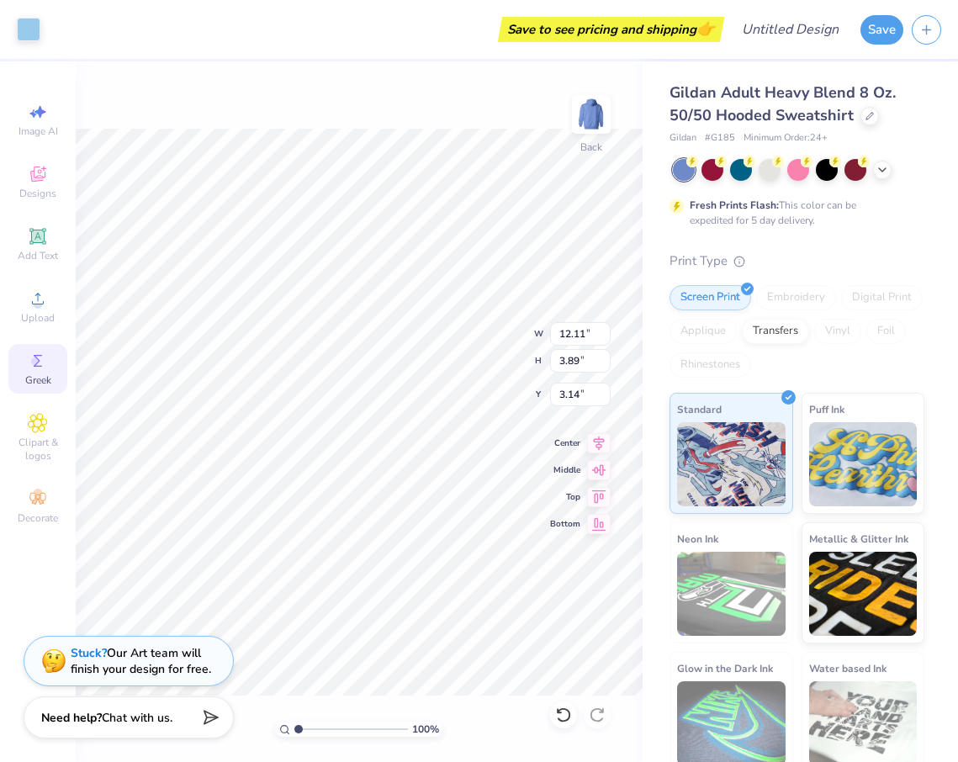
type input "3.00"
type input "3.10"
type input "5.29"
type input "2.52"
type input "12.11"
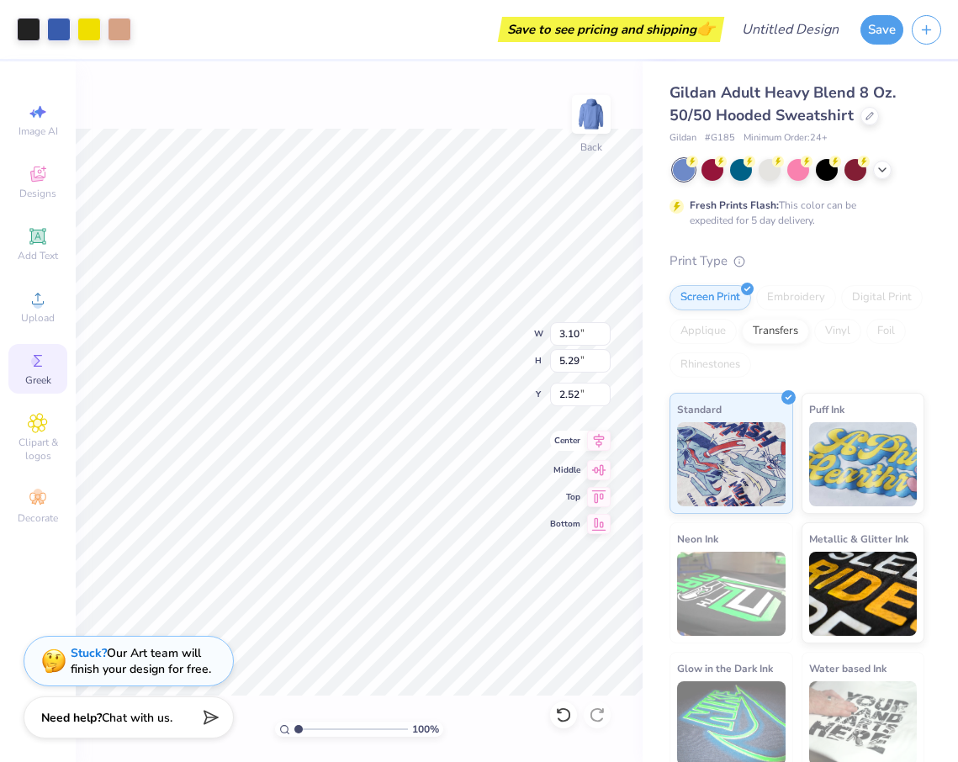
type input "3.89"
type input "3.00"
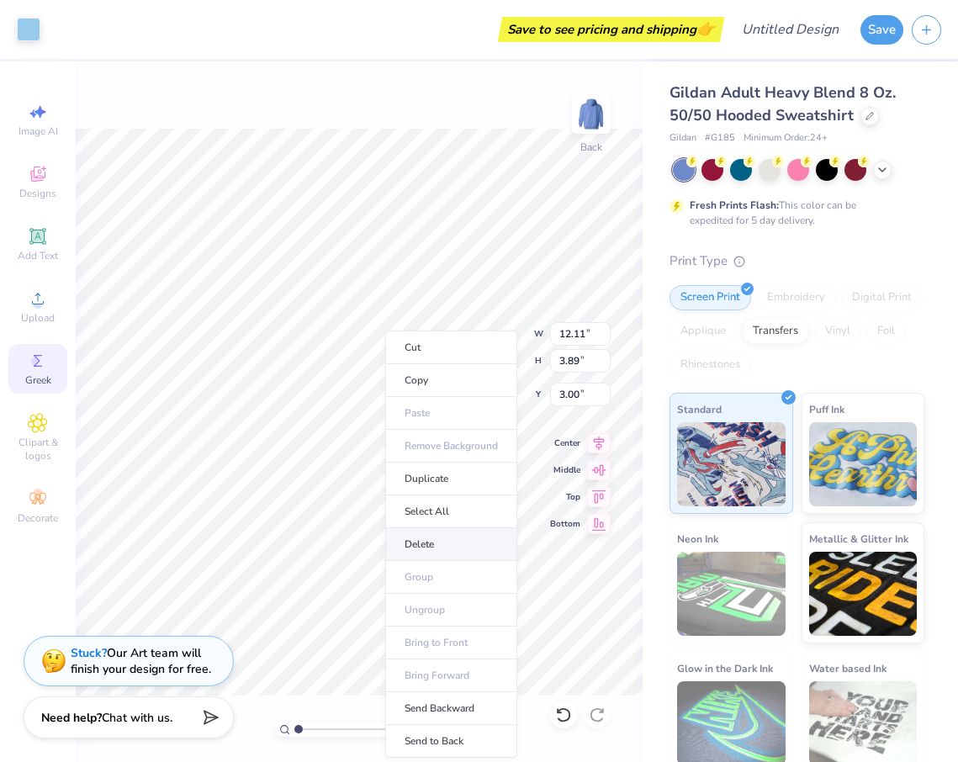
click at [435, 551] on li "Delete" at bounding box center [451, 544] width 132 height 33
